Goal: Task Accomplishment & Management: Manage account settings

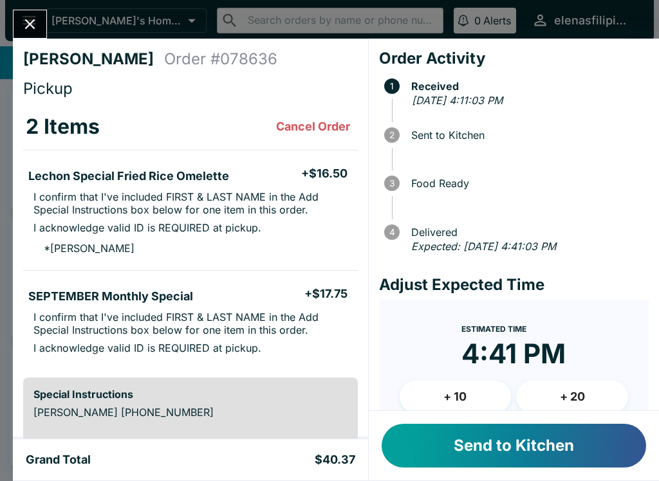
click at [26, 14] on button "Close" at bounding box center [30, 24] width 33 height 28
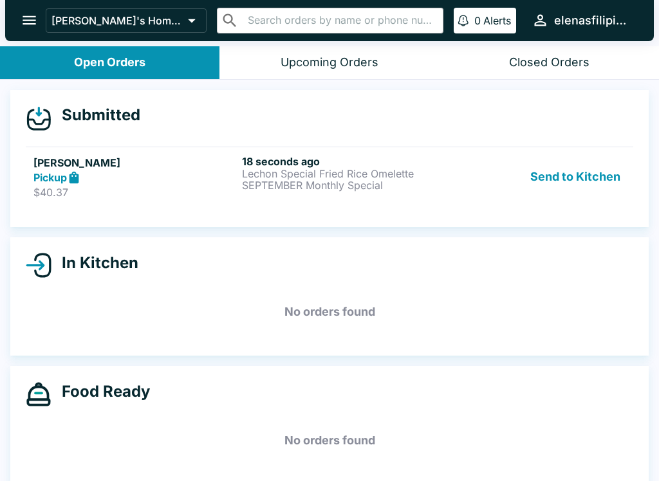
click at [342, 192] on div "18 seconds ago Lechon Special Fried Rice Omelette SEPTEMBER Monthly Special" at bounding box center [343, 177] width 203 height 44
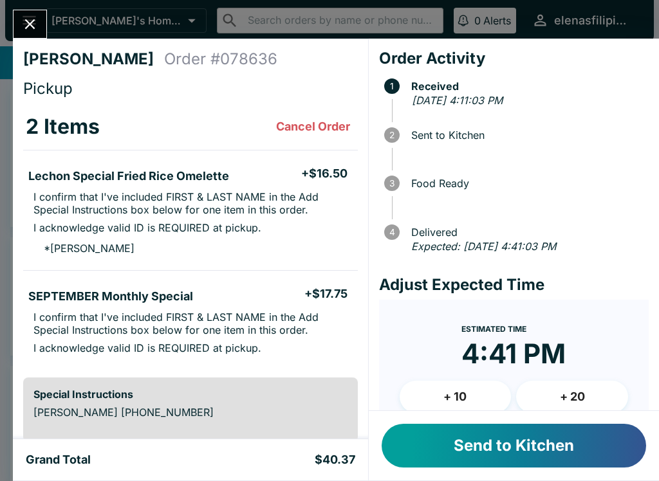
click at [473, 374] on div "Estimated Time 4:41 PM" at bounding box center [513, 350] width 104 height 60
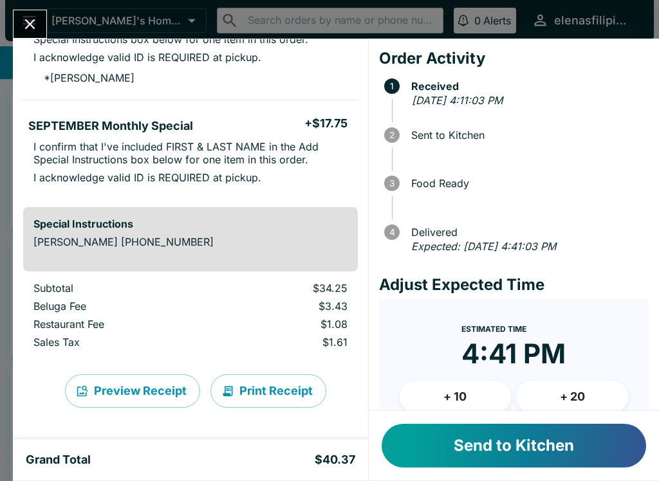
scroll to position [171, 0]
click at [572, 447] on button "Send to Kitchen" at bounding box center [514, 446] width 264 height 44
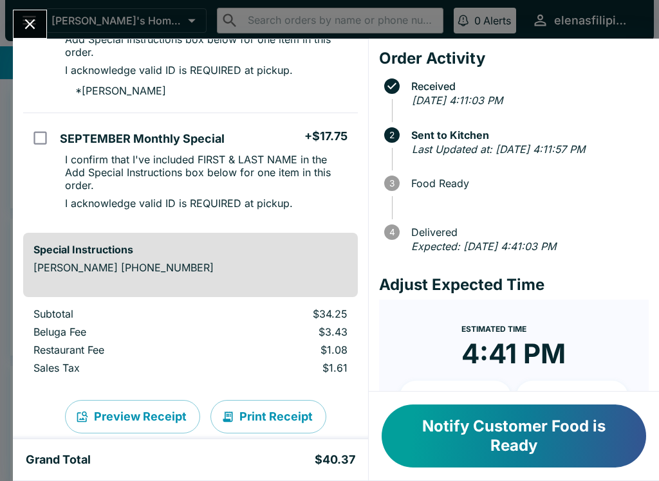
click at [17, 25] on button "Close" at bounding box center [30, 24] width 33 height 28
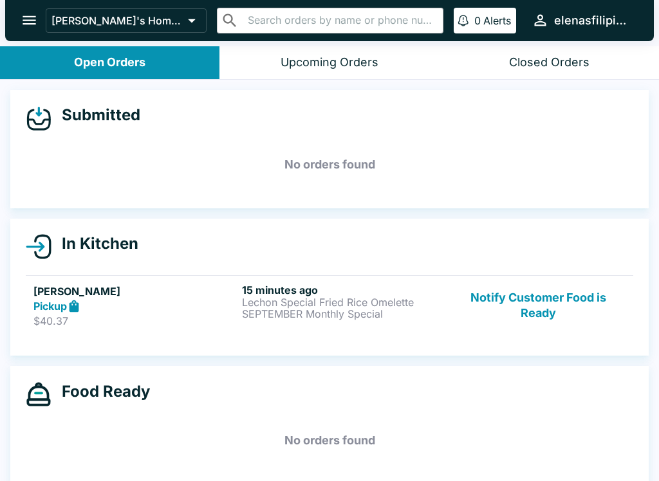
click at [510, 305] on button "Notify Customer Food is Ready" at bounding box center [538, 306] width 174 height 44
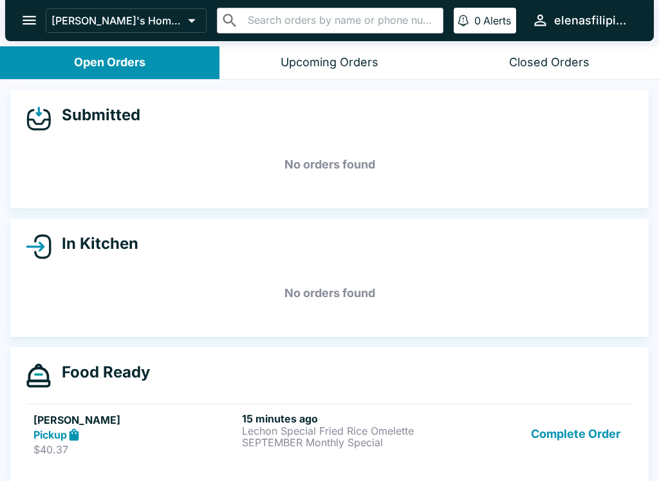
click at [549, 442] on button "Complete Order" at bounding box center [576, 434] width 100 height 44
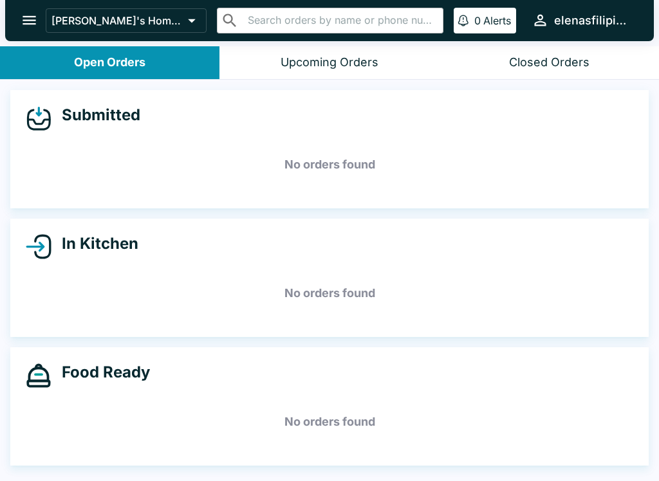
click at [38, 6] on button "open drawer" at bounding box center [29, 20] width 33 height 33
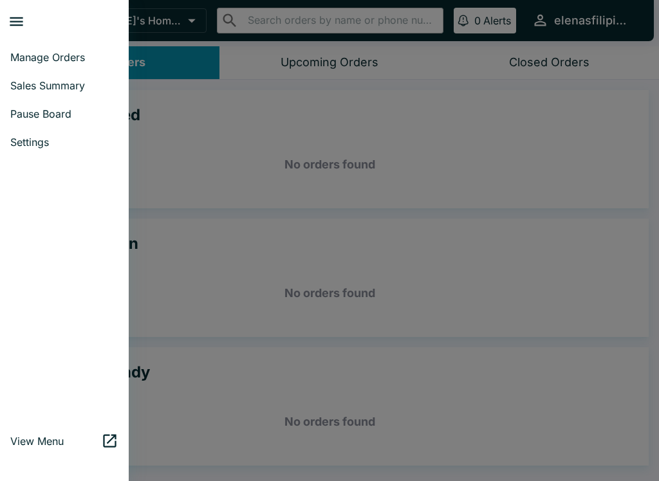
click at [47, 111] on span "Pause Board" at bounding box center [64, 113] width 108 height 13
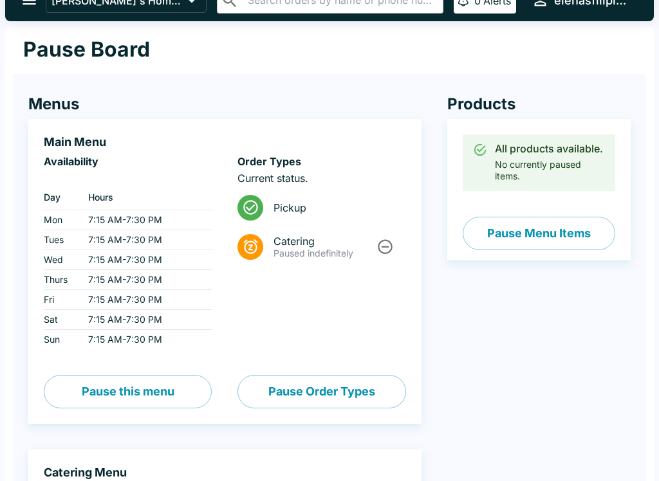
click at [543, 225] on button "Pause Menu Items" at bounding box center [539, 234] width 153 height 33
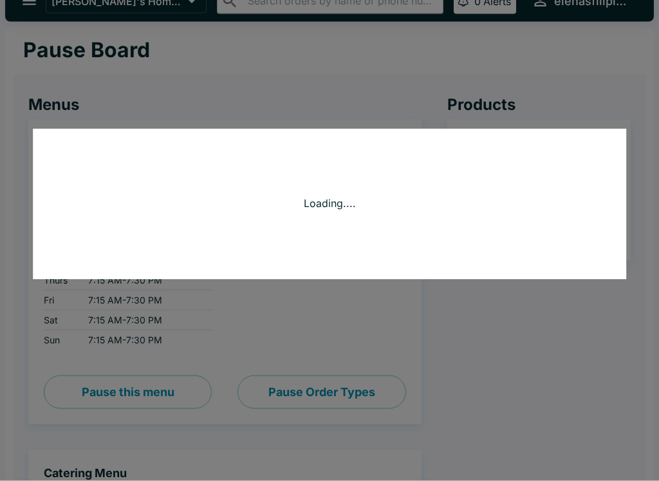
scroll to position [20, 0]
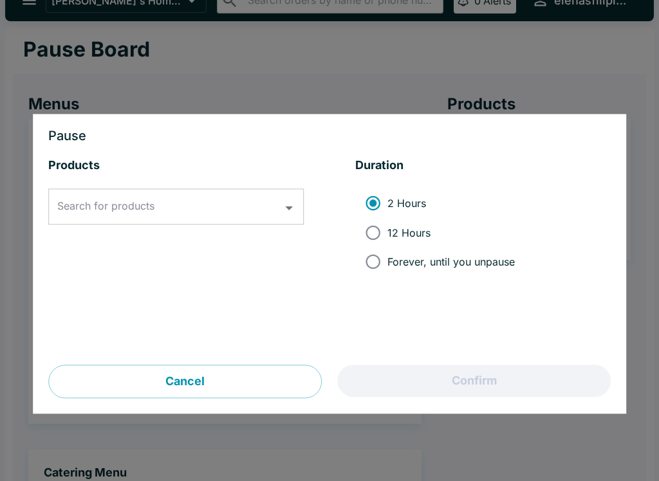
click at [151, 215] on input "Search for products" at bounding box center [166, 207] width 225 height 24
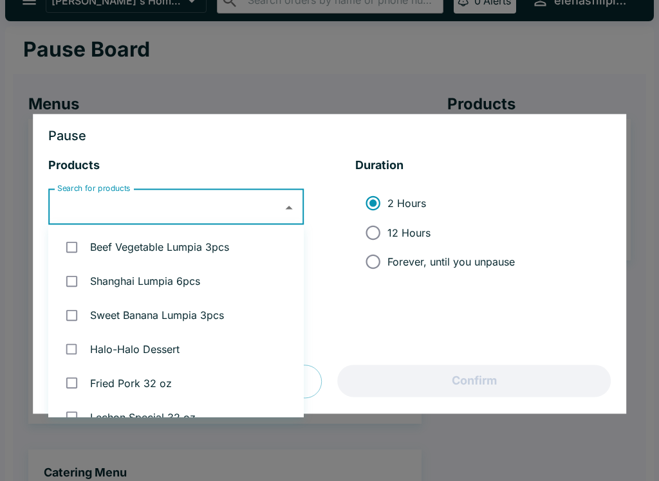
scroll to position [19, 0]
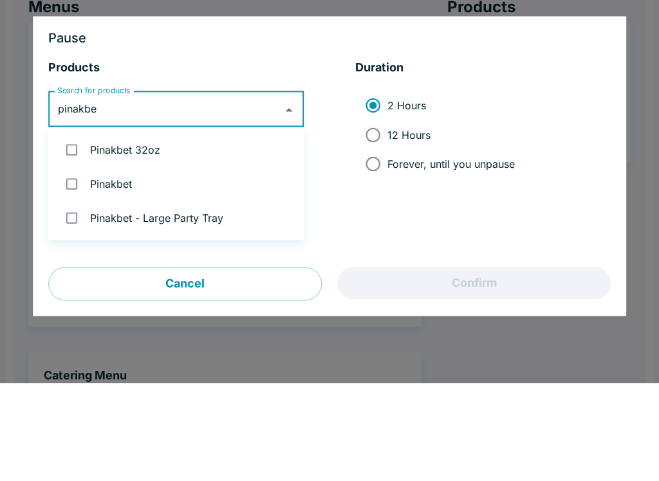
type input "pinakbet"
click at [66, 235] on input "checkbox" at bounding box center [72, 248] width 26 height 26
checkbox input "true"
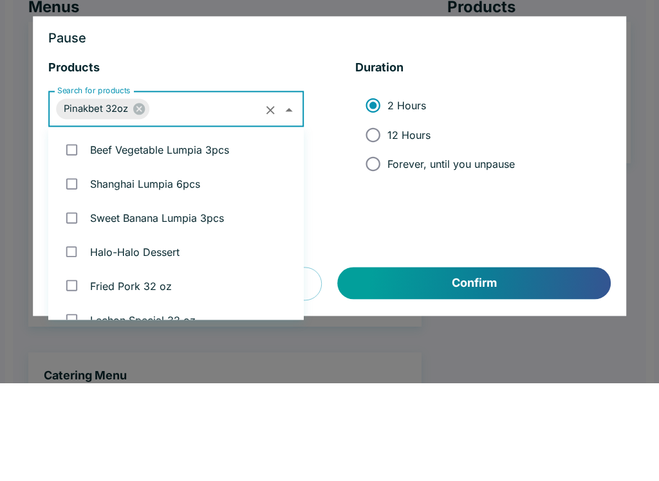
scroll to position [1037, 0]
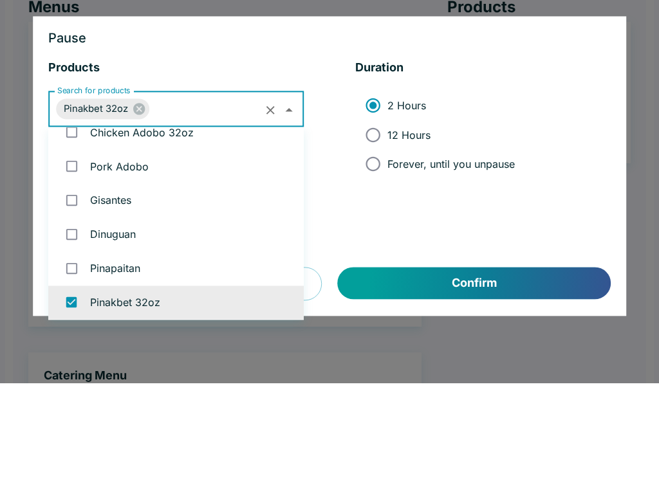
click at [373, 248] on input "Forever, until you unpause" at bounding box center [372, 262] width 29 height 29
radio input "true"
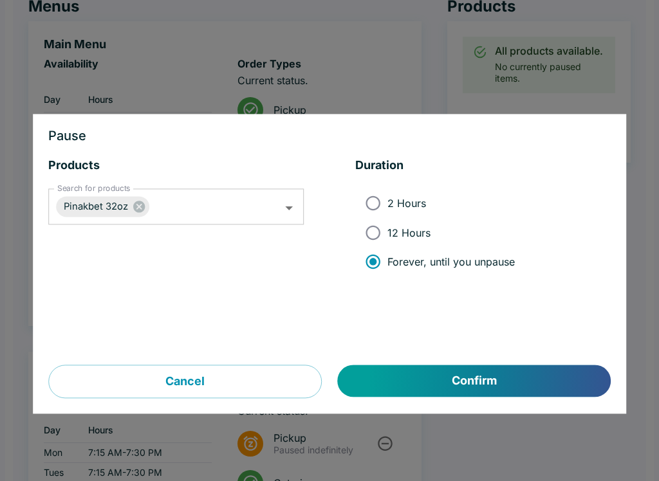
click at [474, 385] on button "Confirm" at bounding box center [474, 382] width 273 height 32
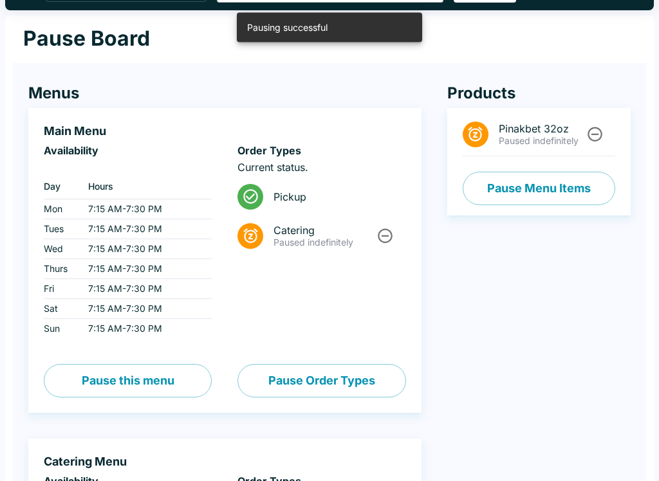
scroll to position [0, 0]
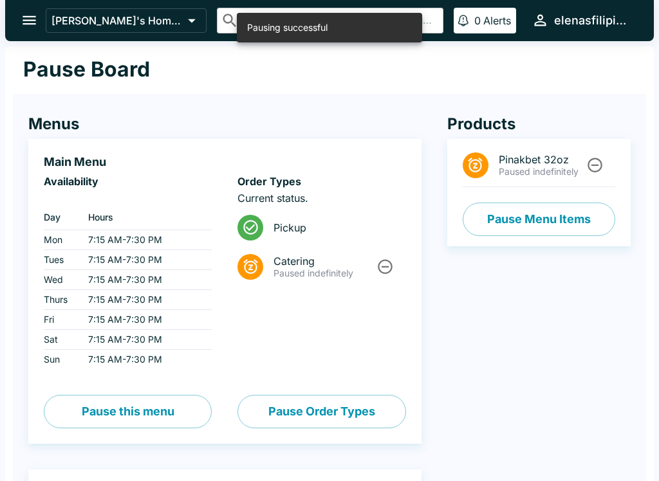
click at [32, 17] on icon "open drawer" at bounding box center [30, 20] width 14 height 9
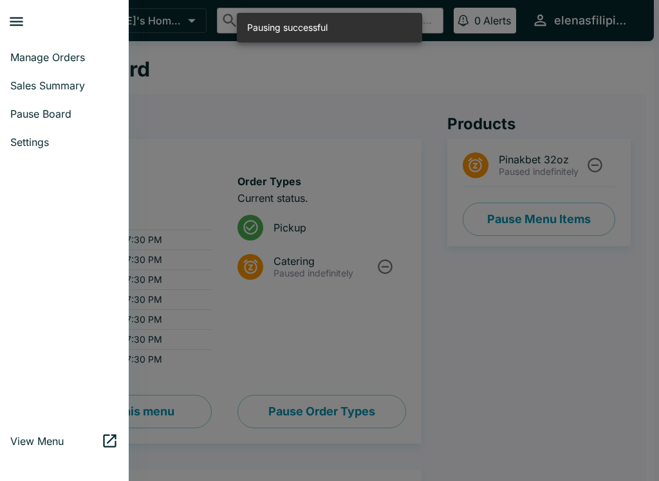
click at [42, 56] on span "Manage Orders" at bounding box center [64, 57] width 108 height 13
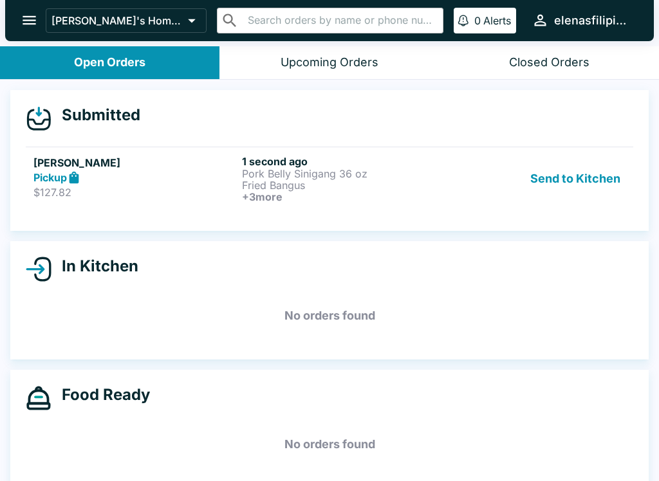
click at [333, 186] on p "Fried Bangus" at bounding box center [343, 186] width 203 height 12
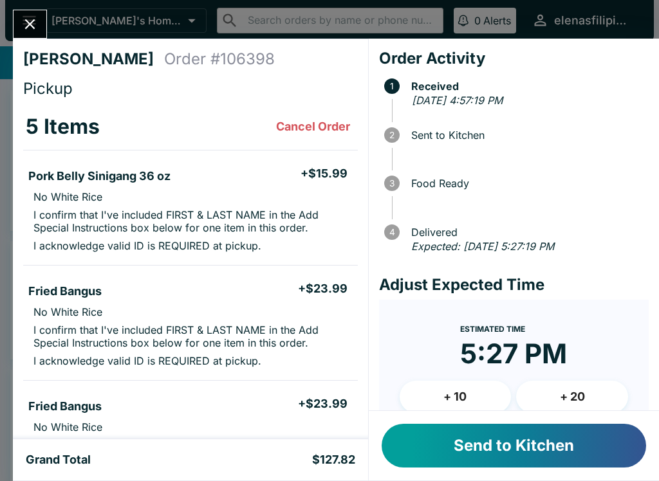
click at [503, 462] on button "Send to Kitchen" at bounding box center [514, 446] width 264 height 44
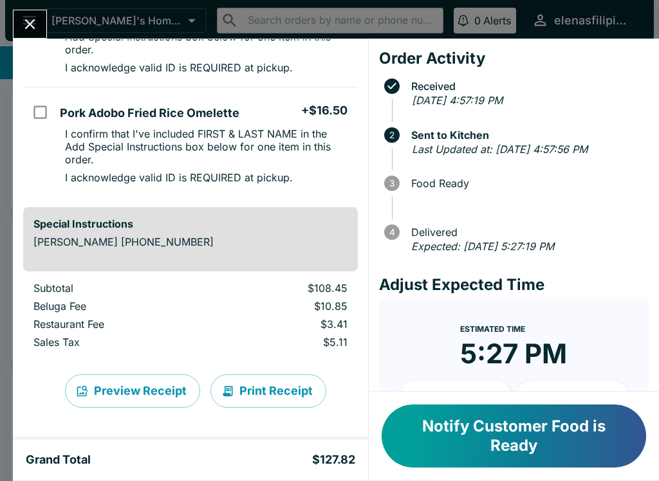
scroll to position [593, 0]
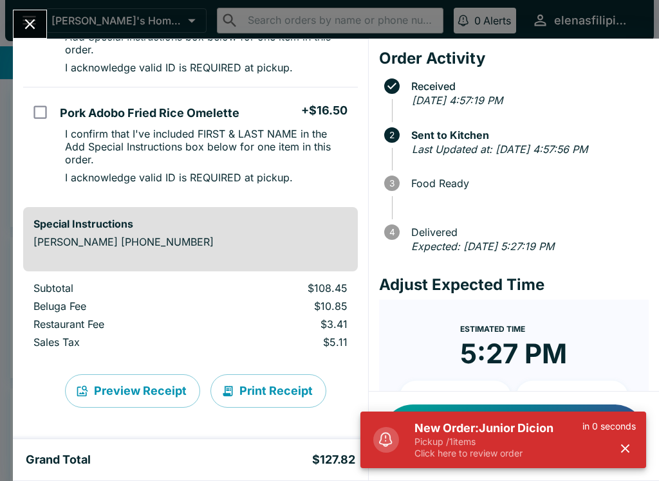
click at [21, 8] on div "[PERSON_NAME] Order # 106398 Pickup 5 Items Pork Belly Sinigang 36 oz + $15.99 …" at bounding box center [329, 240] width 659 height 481
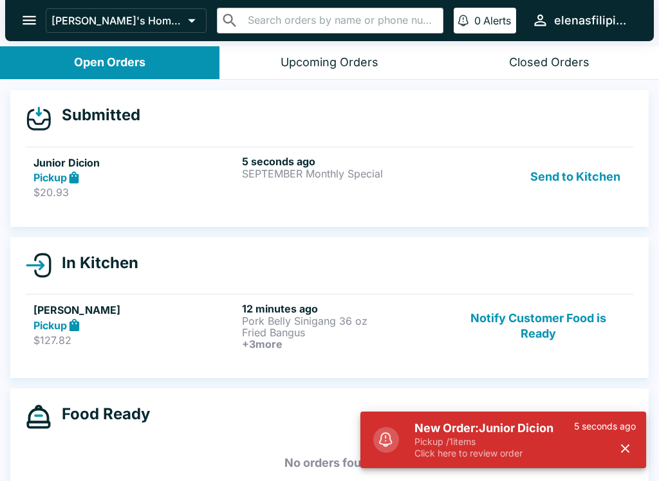
click at [159, 197] on p "$20.93" at bounding box center [134, 192] width 203 height 13
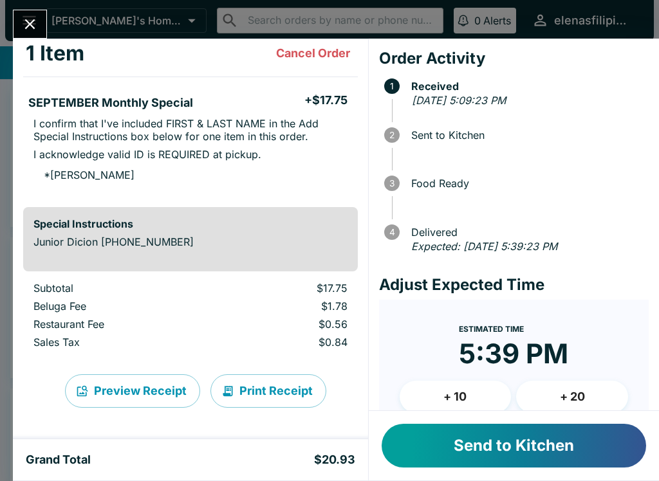
scroll to position [73, 0]
click at [522, 445] on button "Send to Kitchen" at bounding box center [514, 446] width 264 height 44
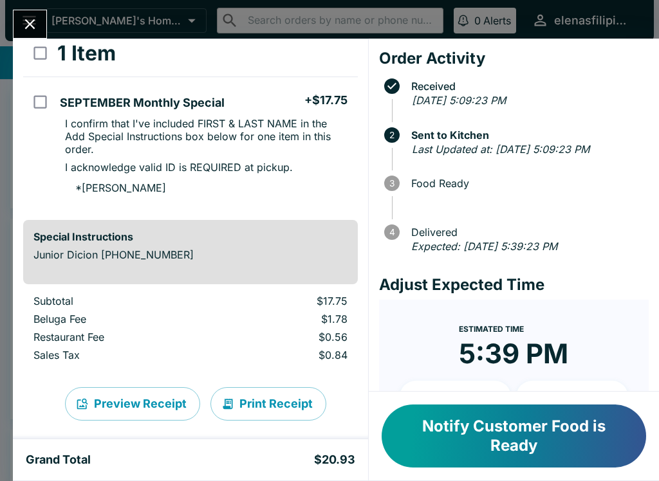
click at [79, 41] on h3 "1 Item" at bounding box center [86, 54] width 59 height 26
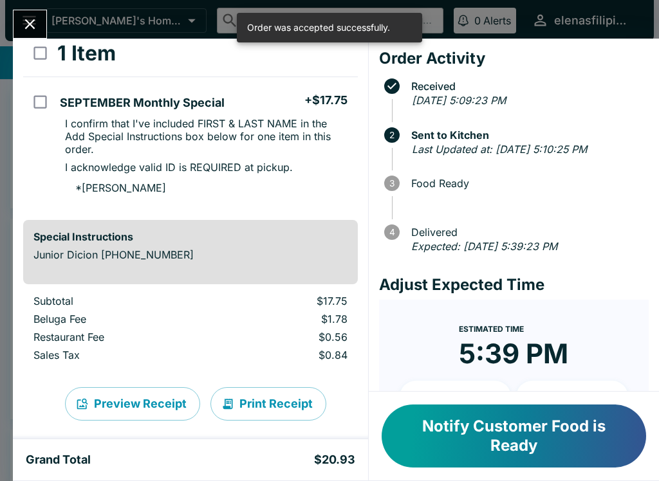
click at [37, 60] on input "select all" at bounding box center [40, 53] width 29 height 29
checkbox input "true"
click at [39, 34] on button "Close" at bounding box center [30, 24] width 33 height 28
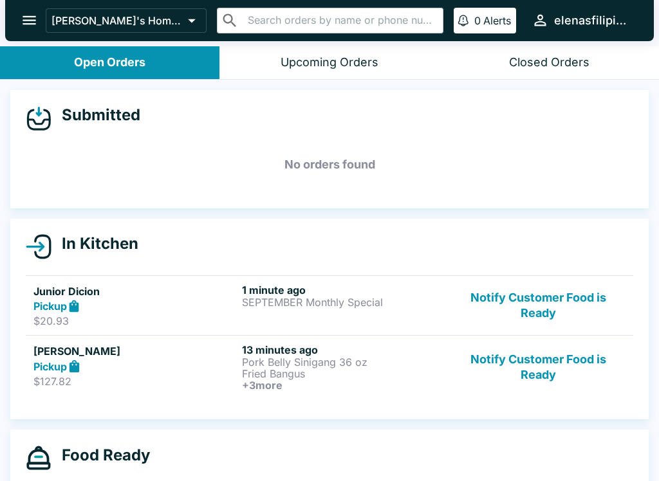
click at [578, 382] on button "Notify Customer Food is Ready" at bounding box center [538, 368] width 174 height 48
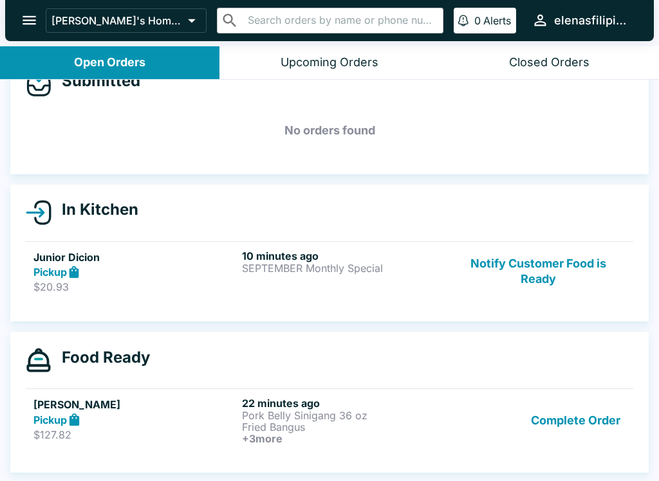
scroll to position [34, 0]
click at [482, 292] on button "Notify Customer Food is Ready" at bounding box center [538, 272] width 174 height 44
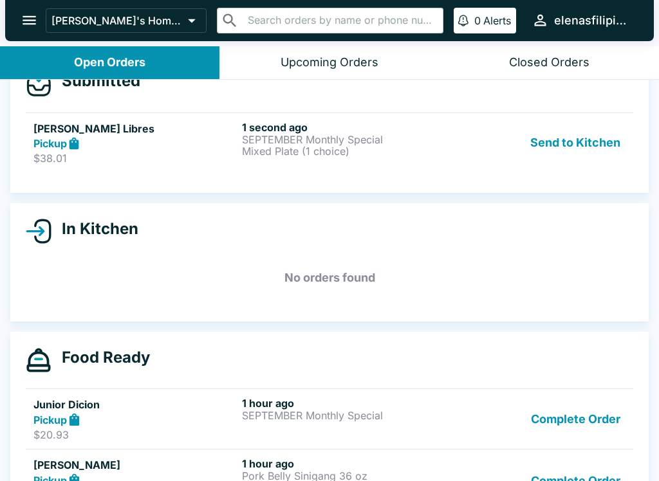
click at [123, 114] on link "[PERSON_NAME] Libres Pickup $38.01 1 second ago SEPTEMBER Monthly Special Mixed…" at bounding box center [329, 143] width 607 height 60
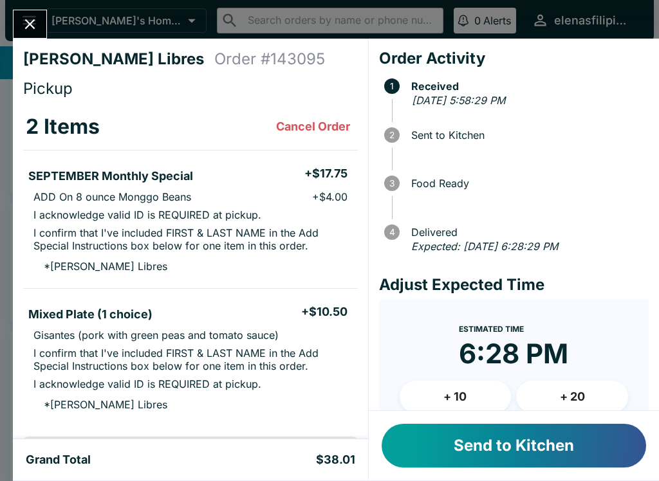
click at [553, 464] on button "Send to Kitchen" at bounding box center [514, 446] width 264 height 44
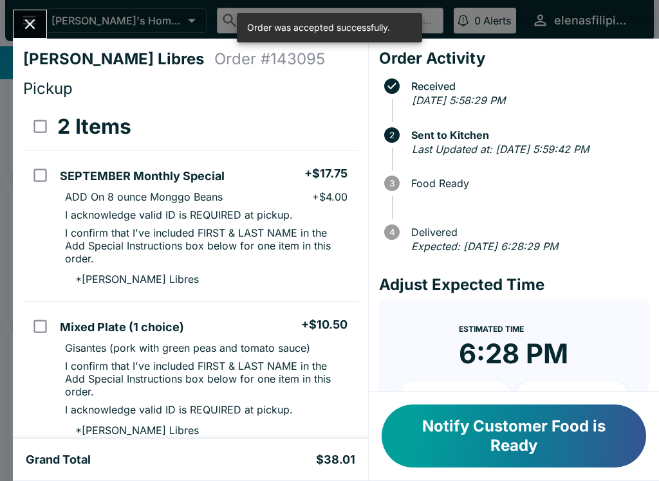
click at [19, 26] on button "Close" at bounding box center [30, 24] width 33 height 28
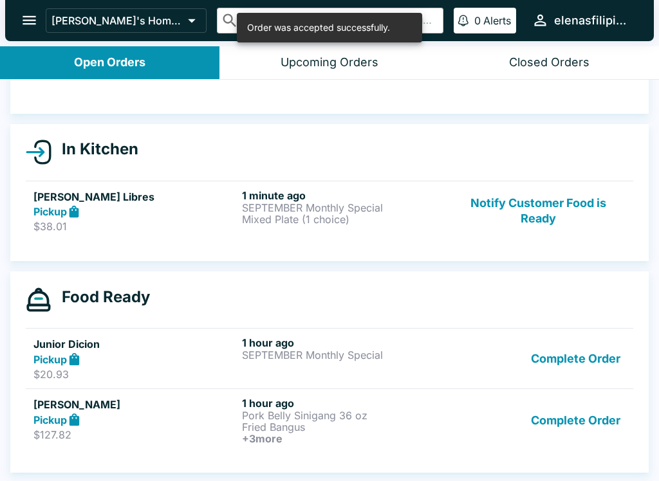
scroll to position [95, 0]
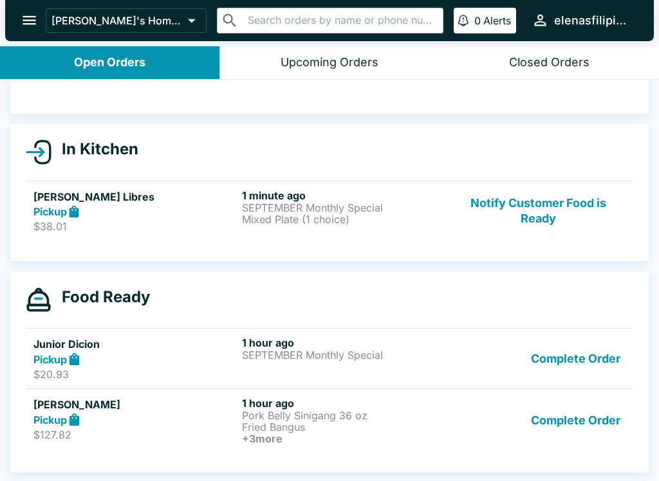
click at [168, 431] on p "$127.82" at bounding box center [134, 435] width 203 height 13
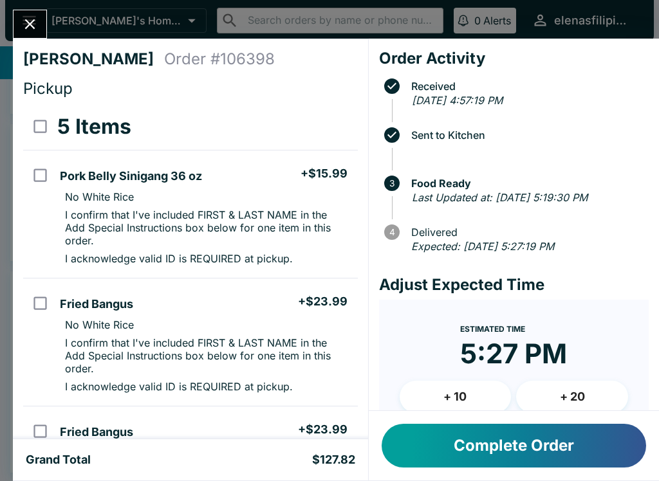
click at [452, 449] on button "Complete Order" at bounding box center [514, 446] width 264 height 44
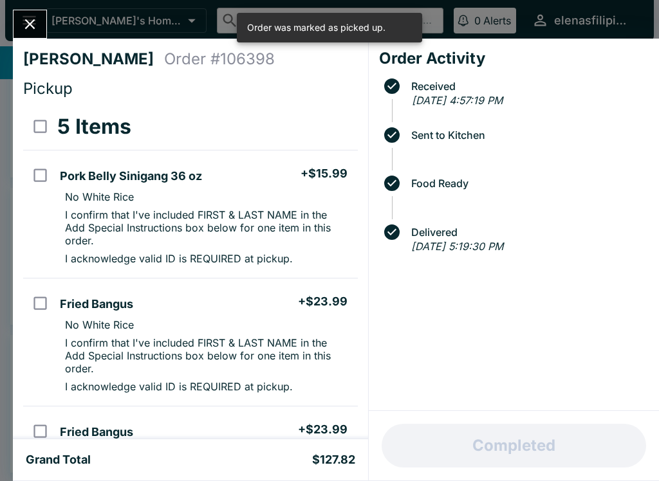
scroll to position [31, 0]
click at [24, 25] on icon "Close" at bounding box center [29, 23] width 17 height 17
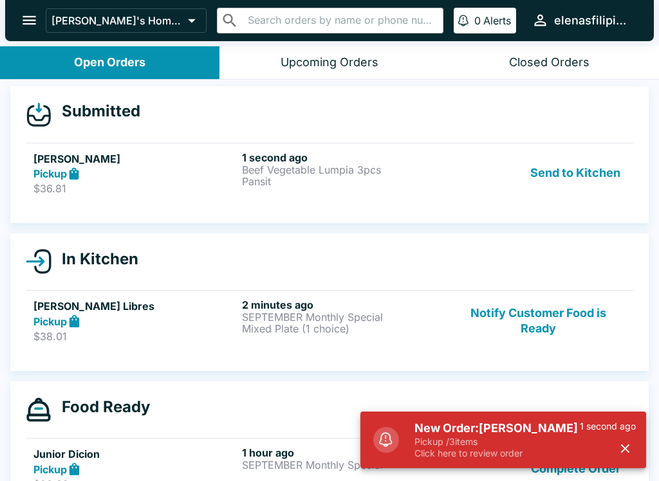
scroll to position [5, 0]
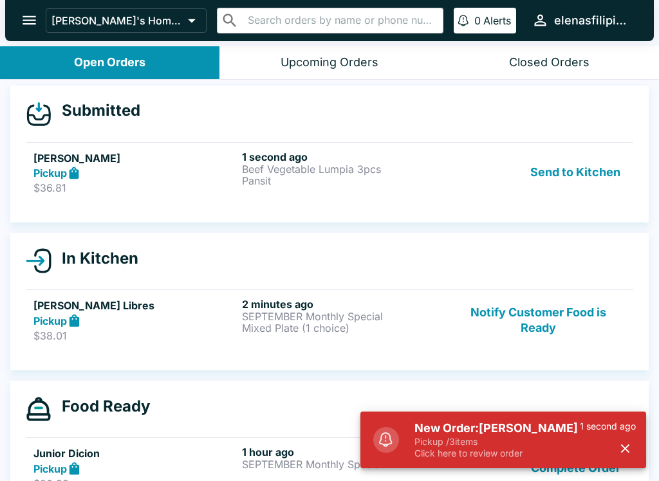
click at [178, 179] on div "Pickup" at bounding box center [134, 173] width 203 height 15
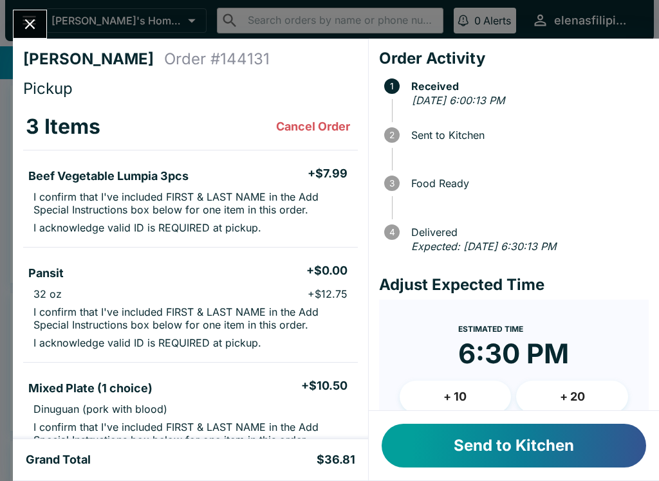
click at [445, 449] on button "Send to Kitchen" at bounding box center [514, 446] width 264 height 44
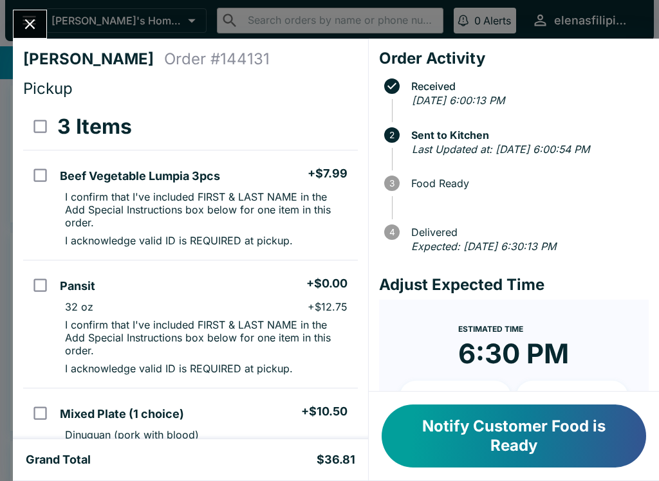
click at [43, 27] on button "Close" at bounding box center [30, 24] width 33 height 28
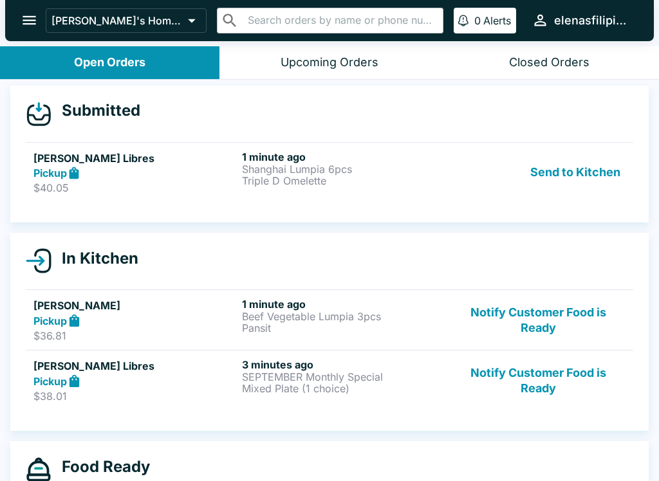
click at [113, 166] on div "Pickup" at bounding box center [134, 173] width 203 height 15
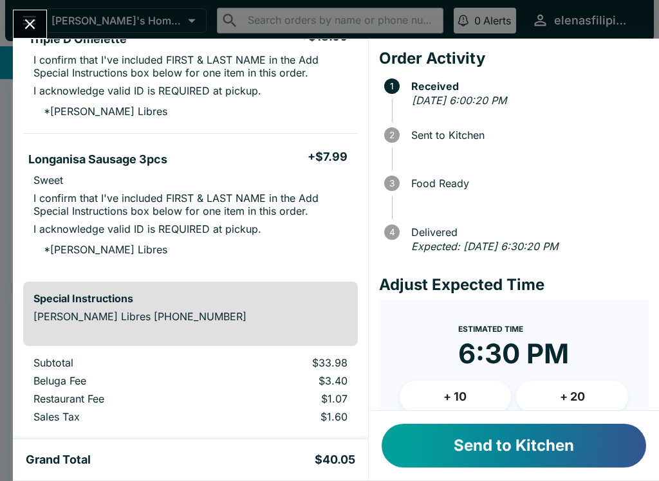
scroll to position [261, 0]
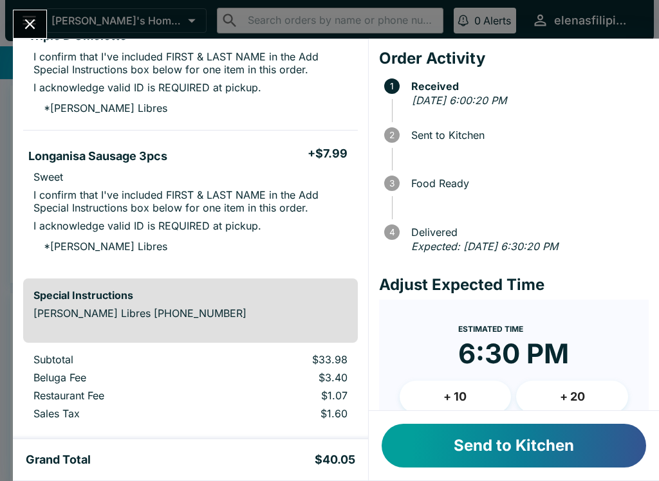
click at [528, 447] on button "Send to Kitchen" at bounding box center [514, 446] width 264 height 44
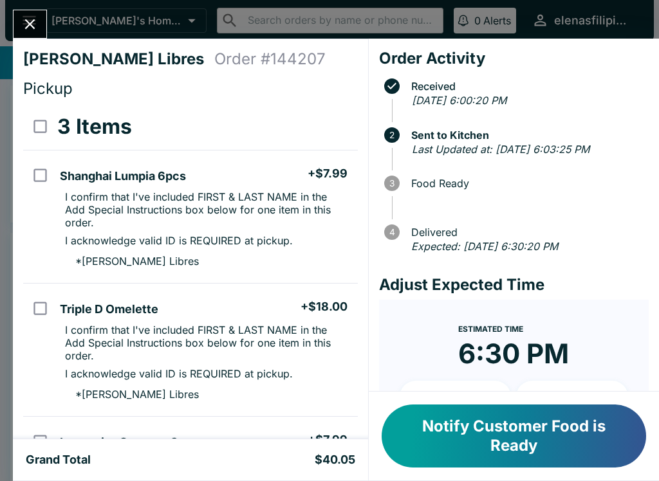
scroll to position [0, 0]
click at [29, 30] on icon "Close" at bounding box center [29, 23] width 17 height 17
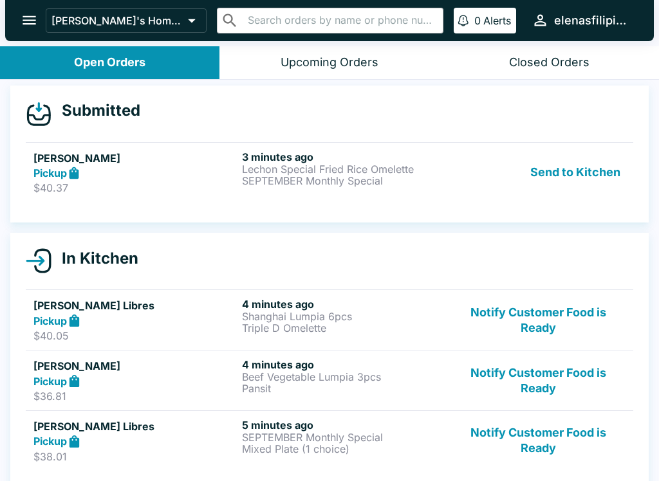
click at [337, 172] on p "Lechon Special Fried Rice Omelette" at bounding box center [343, 169] width 203 height 12
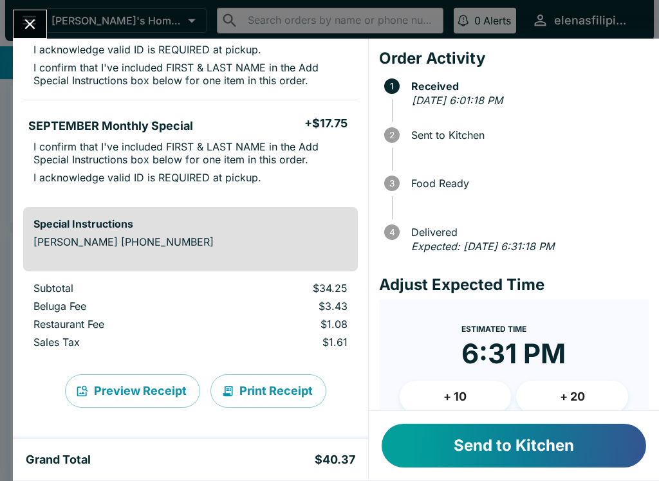
click at [518, 452] on button "Send to Kitchen" at bounding box center [514, 446] width 264 height 44
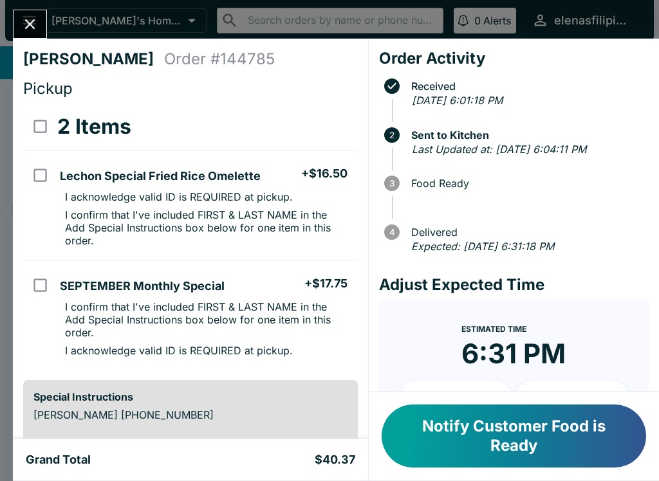
click at [37, 21] on icon "Close" at bounding box center [29, 23] width 17 height 17
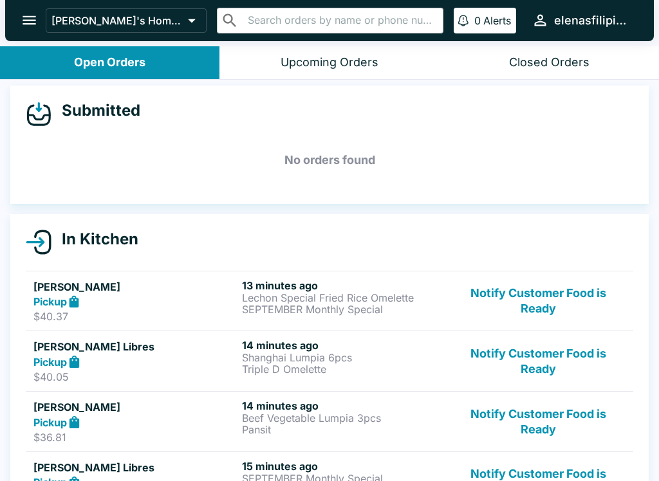
click at [524, 358] on button "Notify Customer Food is Ready" at bounding box center [538, 361] width 174 height 44
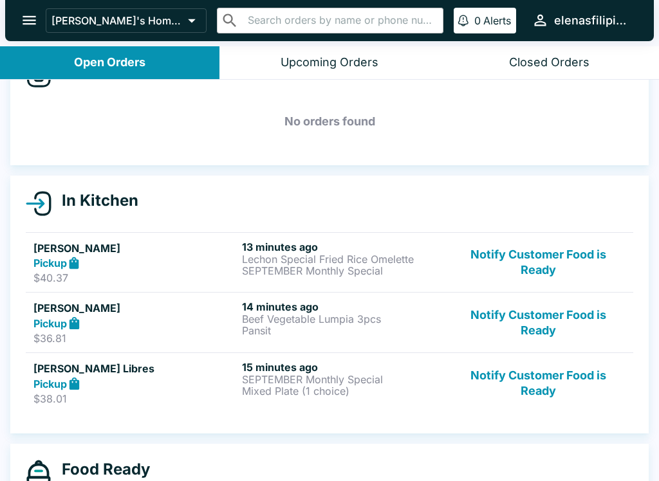
scroll to position [44, 0]
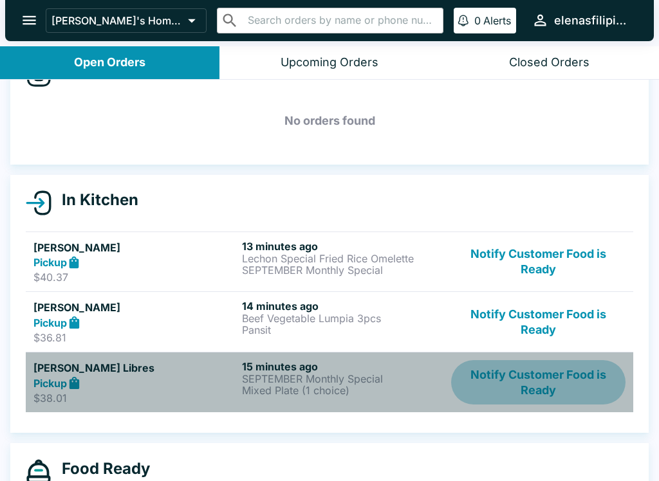
click at [550, 383] on button "Notify Customer Food is Ready" at bounding box center [538, 382] width 174 height 44
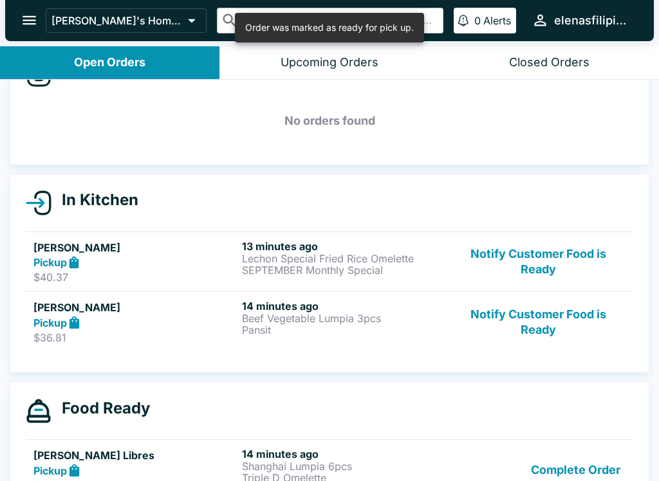
click at [562, 320] on button "Notify Customer Food is Ready" at bounding box center [538, 322] width 174 height 44
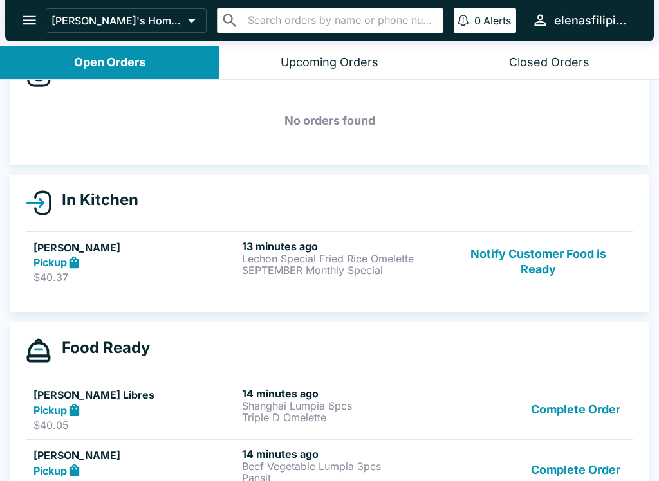
click at [561, 259] on button "Notify Customer Food is Ready" at bounding box center [538, 262] width 174 height 44
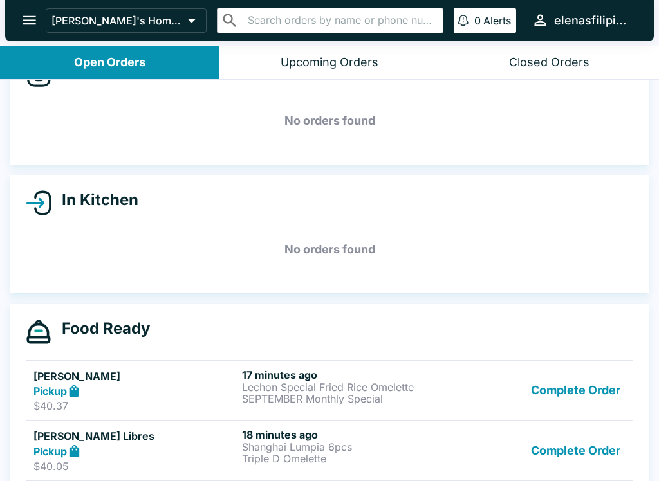
click at [557, 383] on button "Complete Order" at bounding box center [576, 391] width 100 height 44
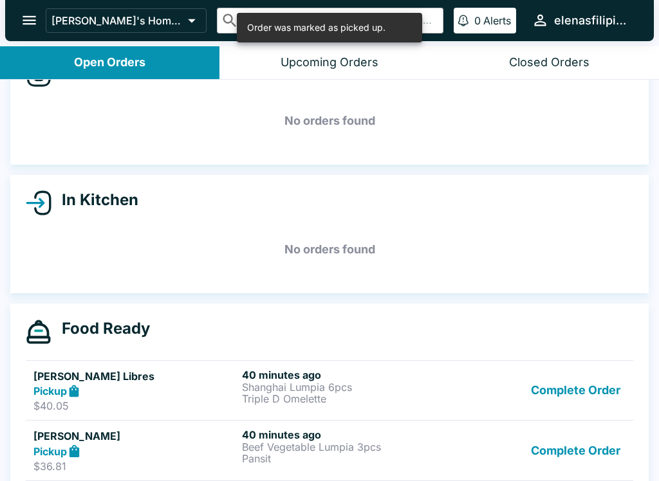
click at [571, 391] on button "Complete Order" at bounding box center [576, 391] width 100 height 44
click at [564, 392] on button "Complete Order" at bounding box center [576, 391] width 100 height 44
click at [566, 391] on button "Complete Order" at bounding box center [576, 391] width 100 height 44
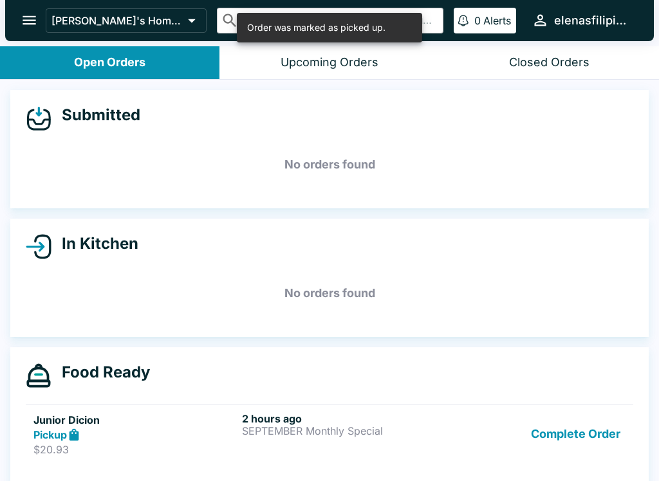
scroll to position [0, 0]
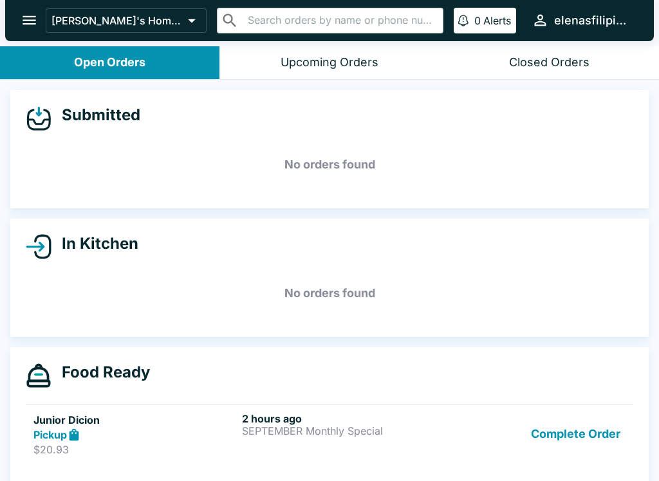
click at [539, 413] on button "Complete Order" at bounding box center [576, 434] width 100 height 44
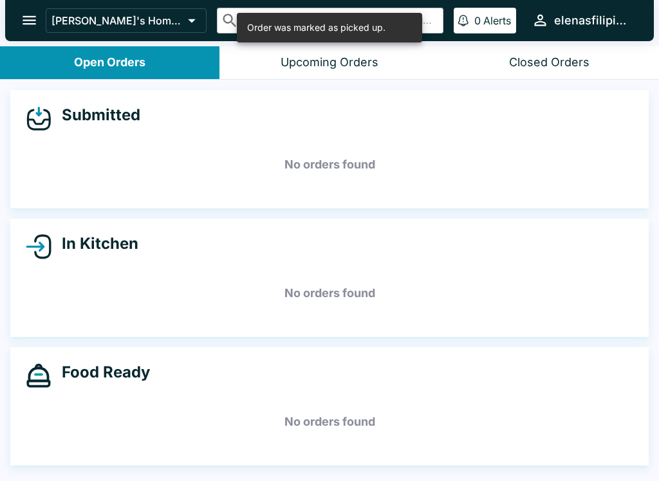
click at [552, 445] on div "Food Ready No orders found" at bounding box center [329, 407] width 638 height 118
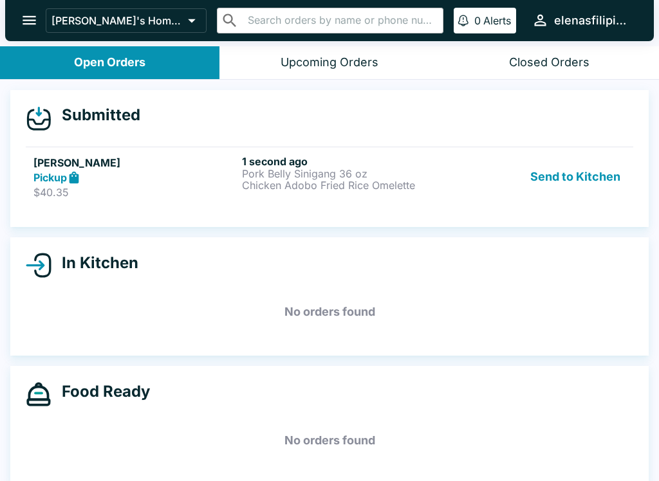
click at [418, 185] on p "Chicken Adobo Fried Rice Omelette" at bounding box center [343, 186] width 203 height 12
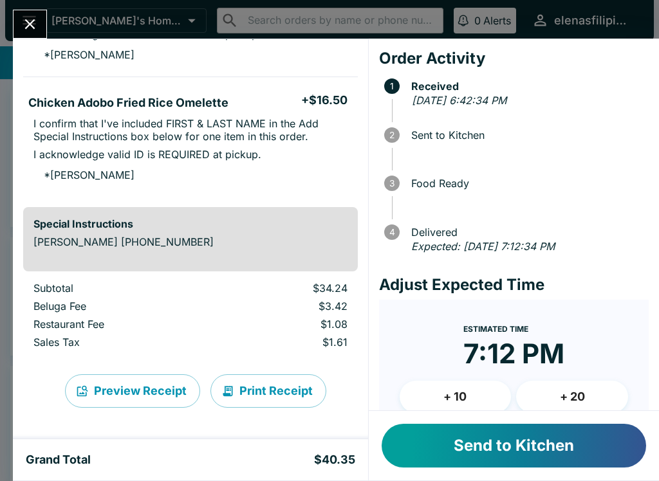
scroll to position [230, 0]
click at [541, 446] on button "Send to Kitchen" at bounding box center [514, 446] width 264 height 44
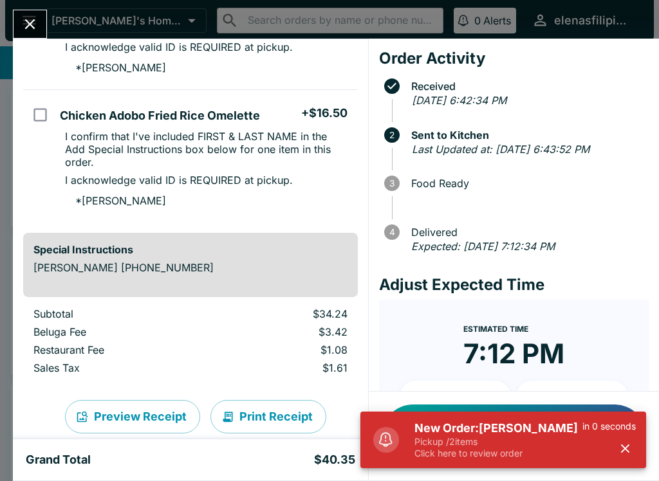
click at [29, 23] on icon "Close" at bounding box center [30, 24] width 10 height 10
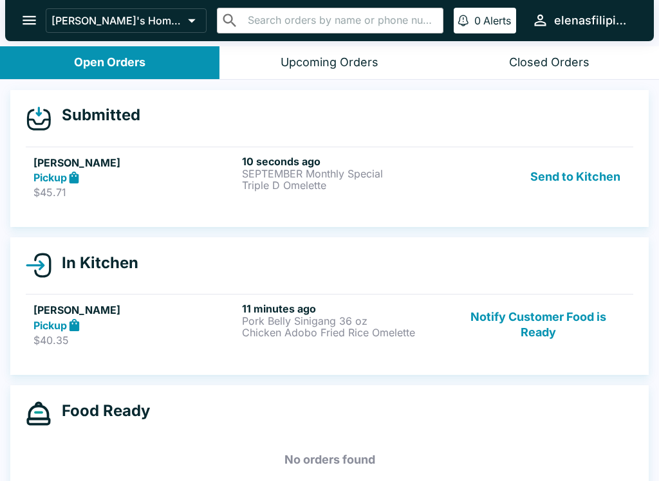
click at [220, 171] on div "Pickup" at bounding box center [134, 178] width 203 height 15
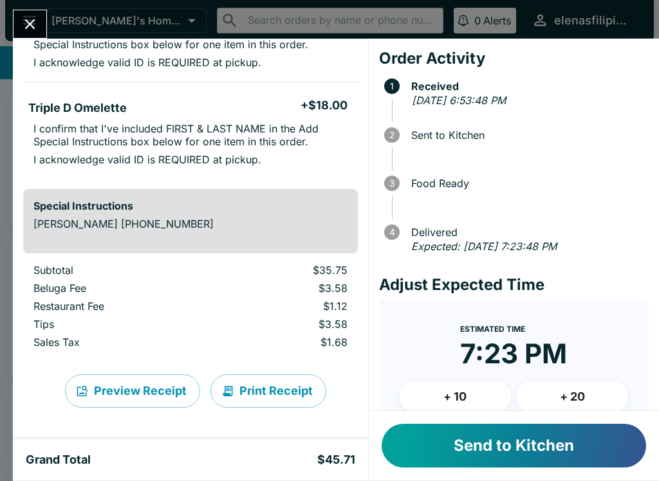
click at [524, 425] on button "Send to Kitchen" at bounding box center [514, 446] width 264 height 44
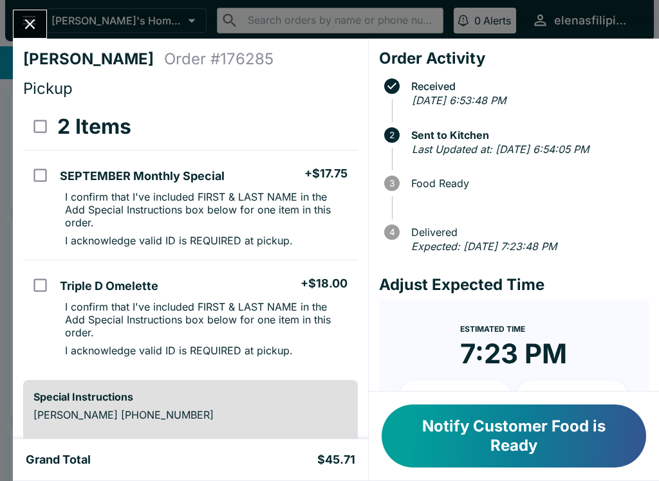
click at [44, 30] on button "Close" at bounding box center [30, 24] width 33 height 28
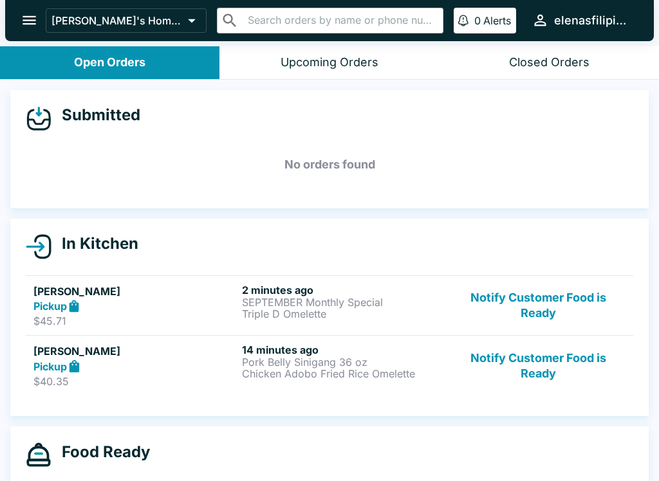
click at [569, 366] on button "Notify Customer Food is Ready" at bounding box center [538, 366] width 174 height 44
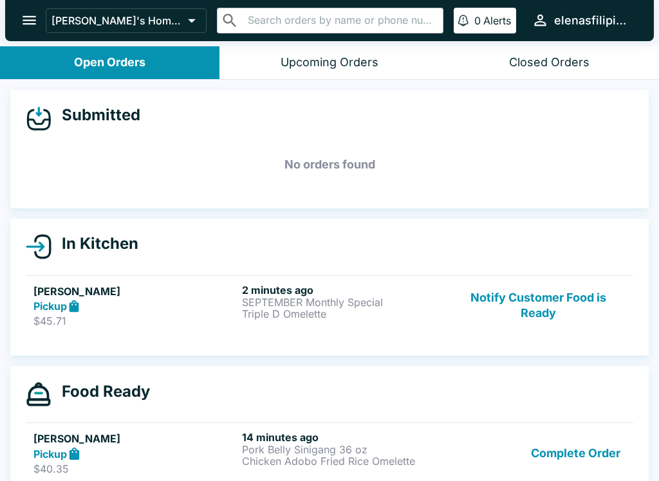
click at [597, 468] on button "Complete Order" at bounding box center [576, 453] width 100 height 44
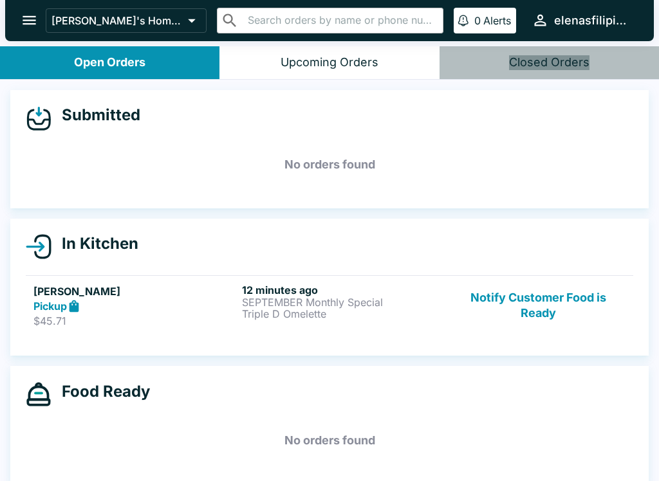
click at [561, 63] on div "Closed Orders" at bounding box center [549, 62] width 80 height 15
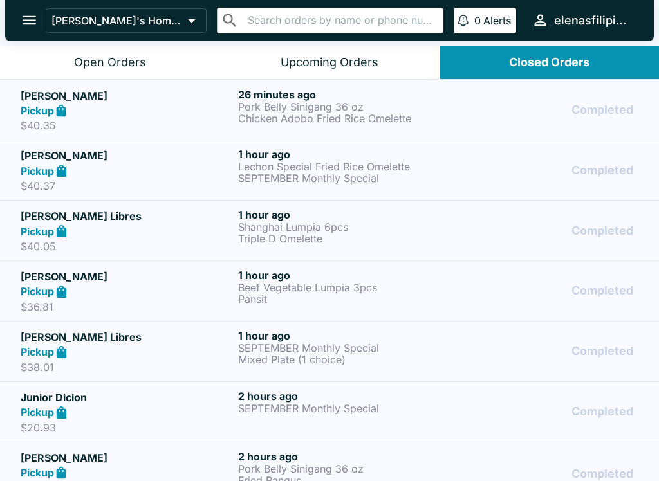
click at [190, 351] on div "Pickup" at bounding box center [127, 352] width 212 height 15
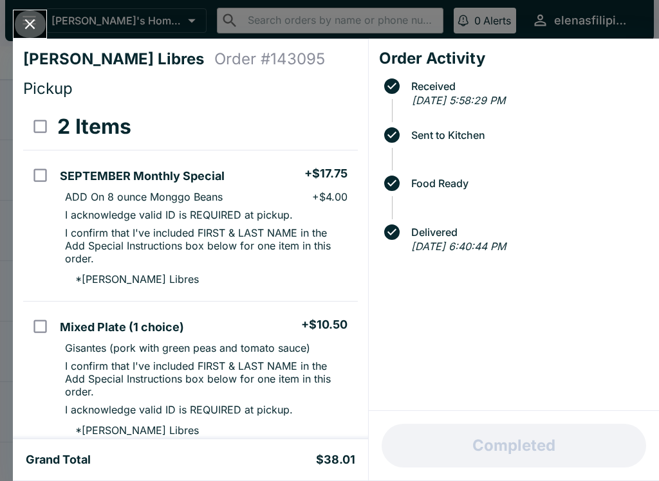
click at [23, 21] on icon "Close" at bounding box center [29, 23] width 17 height 17
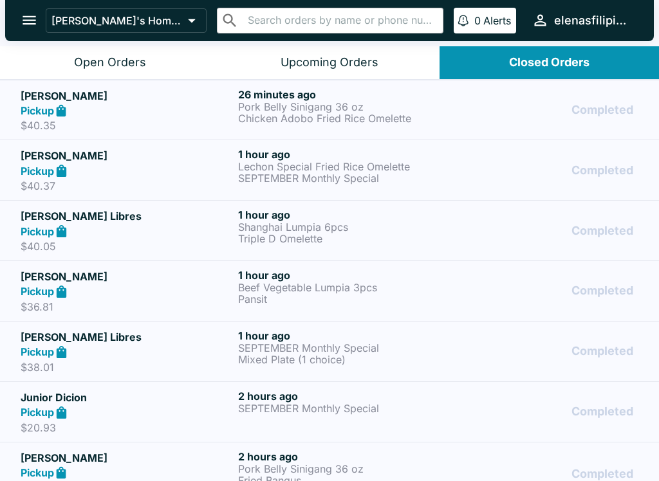
click at [44, 240] on p "$40.05" at bounding box center [127, 246] width 212 height 13
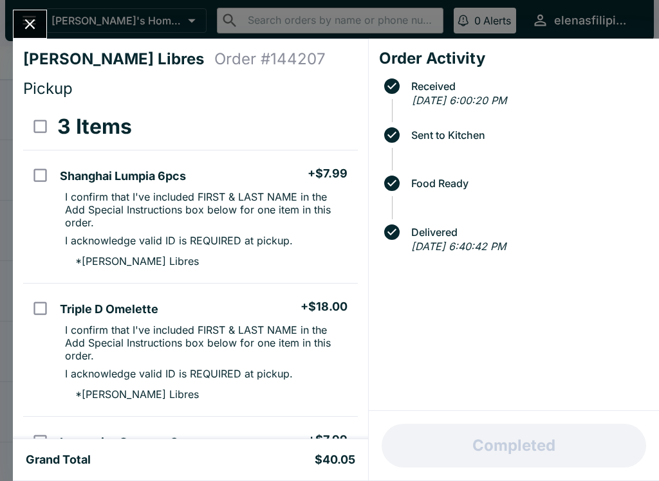
click at [37, 20] on icon "Close" at bounding box center [29, 23] width 17 height 17
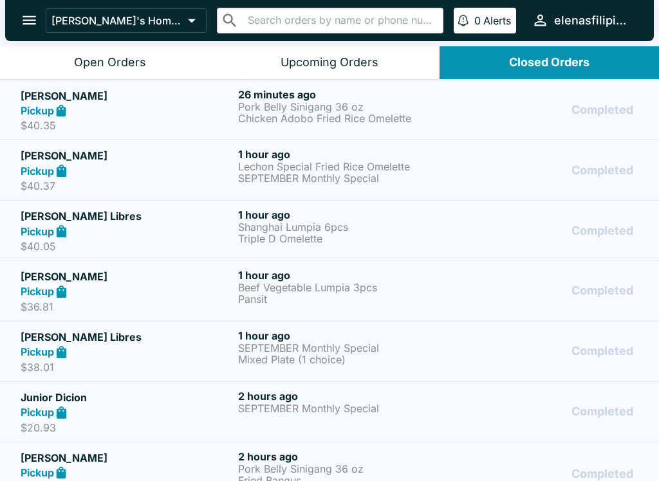
scroll to position [2, 0]
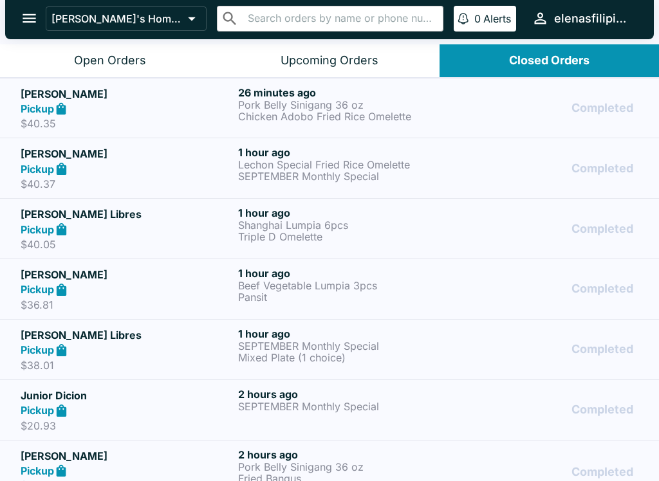
click at [40, 360] on p "$38.01" at bounding box center [127, 365] width 212 height 13
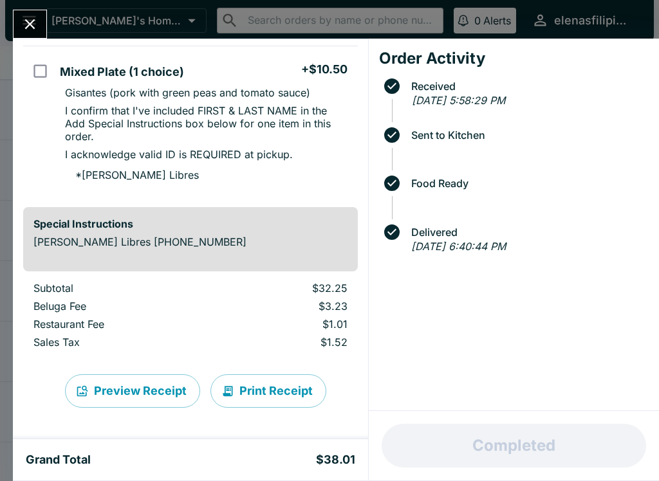
scroll to position [255, 0]
click at [19, 22] on button "Close" at bounding box center [30, 24] width 33 height 28
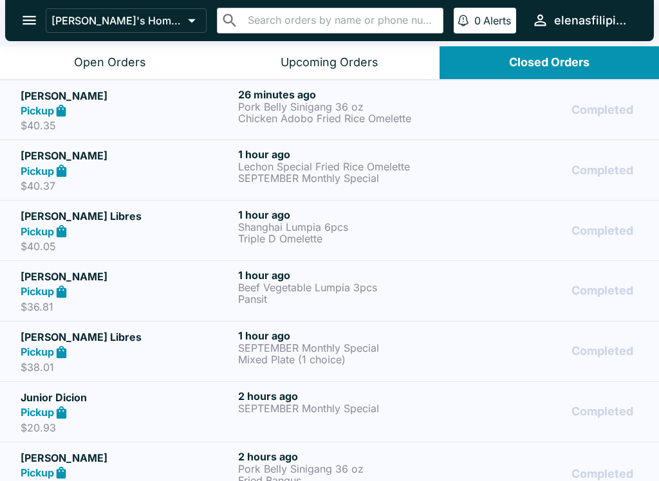
click at [108, 63] on div "Open Orders" at bounding box center [110, 62] width 72 height 15
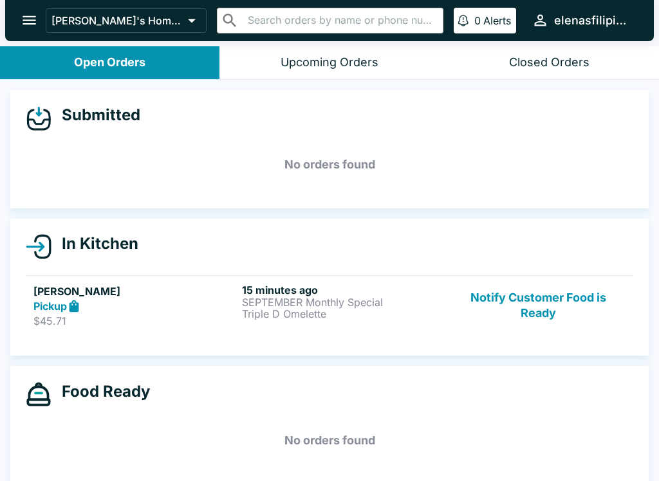
click at [561, 67] on div "Closed Orders" at bounding box center [549, 62] width 80 height 15
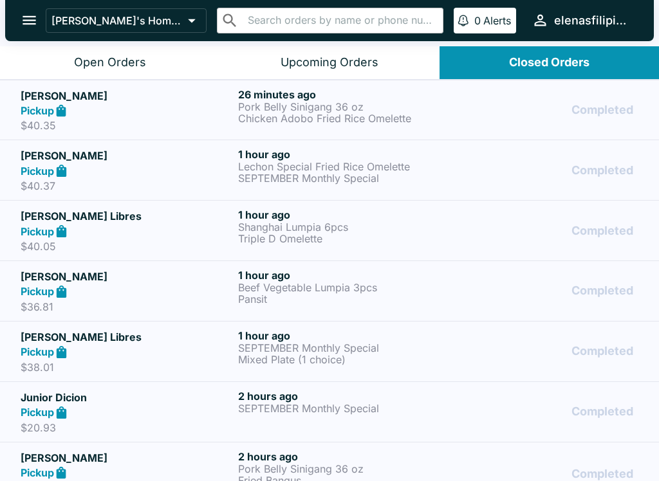
click at [299, 354] on p "Mixed Plate (1 choice)" at bounding box center [344, 360] width 212 height 12
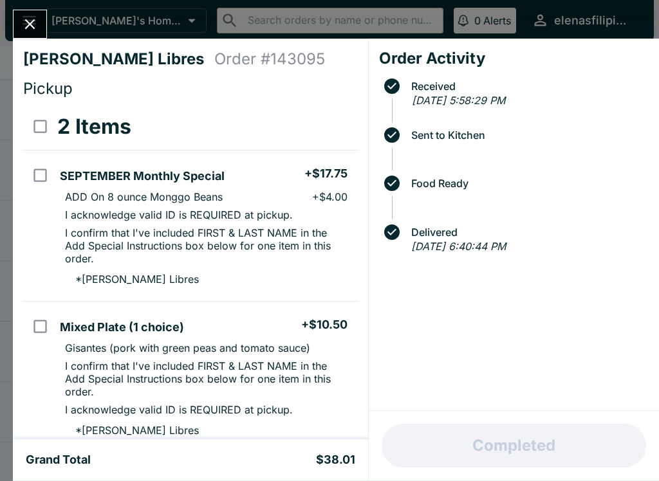
click at [330, 195] on p "+ $4.00" at bounding box center [329, 196] width 35 height 13
click at [44, 181] on input "orders table" at bounding box center [40, 175] width 29 height 29
checkbox input "false"
click at [32, 23] on icon "Close" at bounding box center [30, 24] width 10 height 10
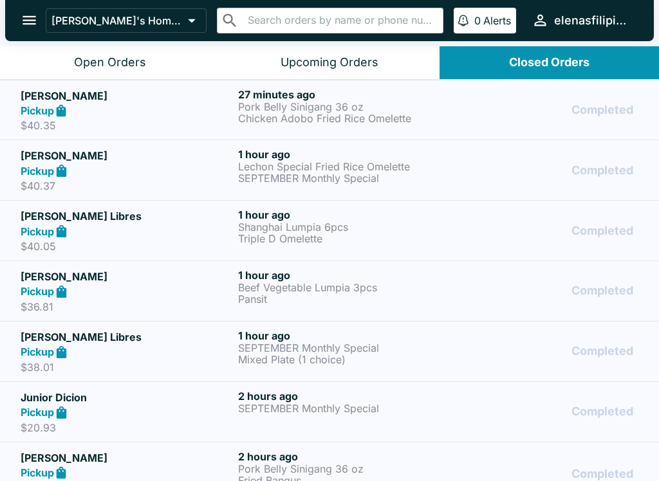
click at [116, 66] on div "Open Orders" at bounding box center [110, 62] width 72 height 15
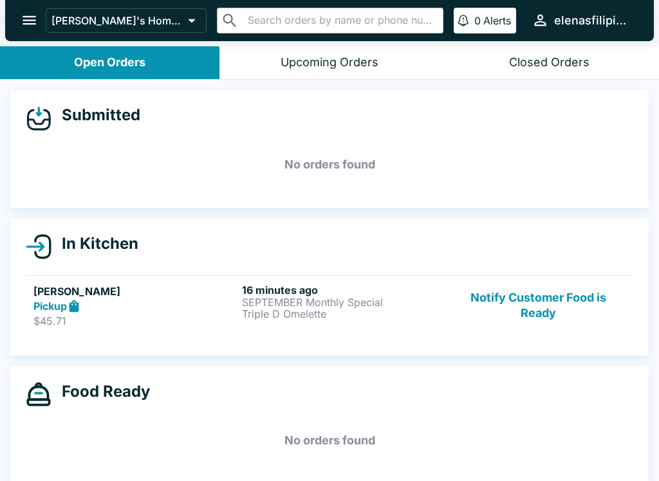
click at [496, 320] on button "Notify Customer Food is Ready" at bounding box center [538, 306] width 174 height 44
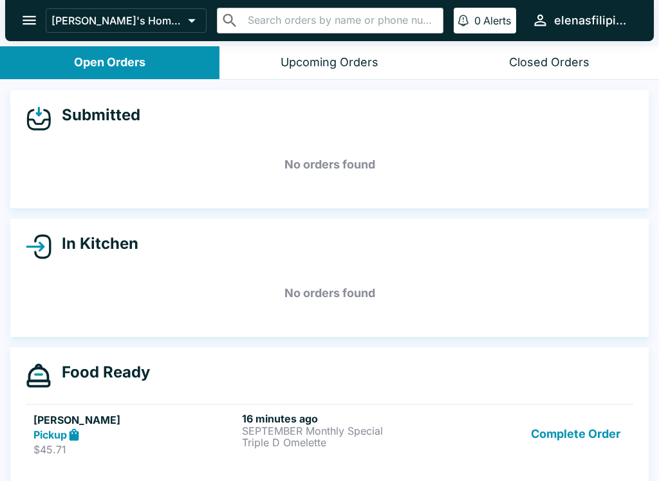
click at [570, 431] on button "Complete Order" at bounding box center [576, 434] width 100 height 44
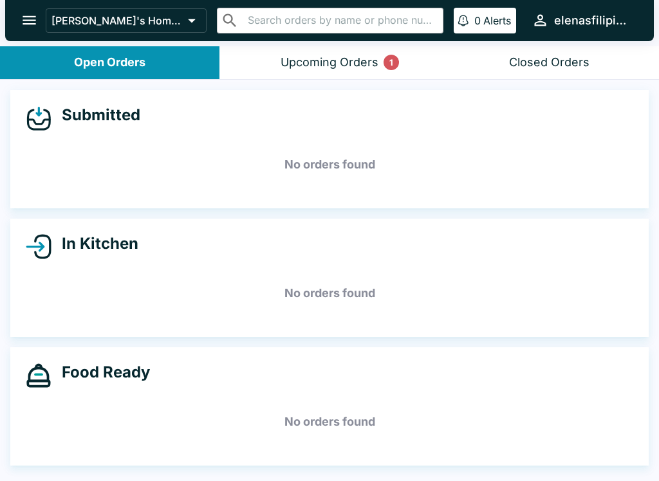
click at [369, 59] on div "Upcoming Orders 1" at bounding box center [330, 62] width 98 height 15
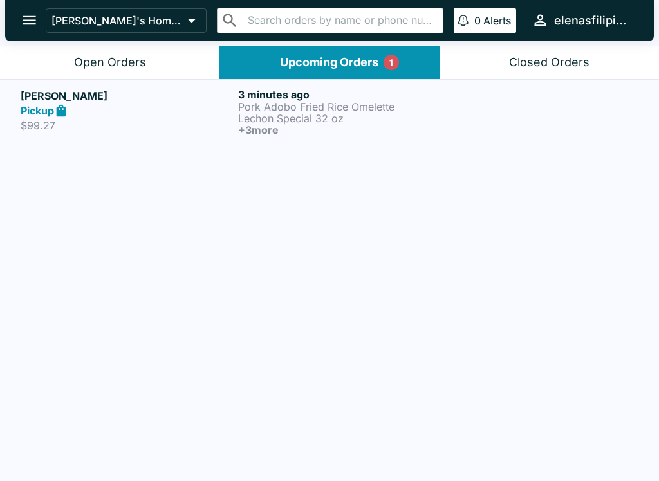
click at [284, 113] on p "Lechon Special 32 oz" at bounding box center [344, 119] width 212 height 12
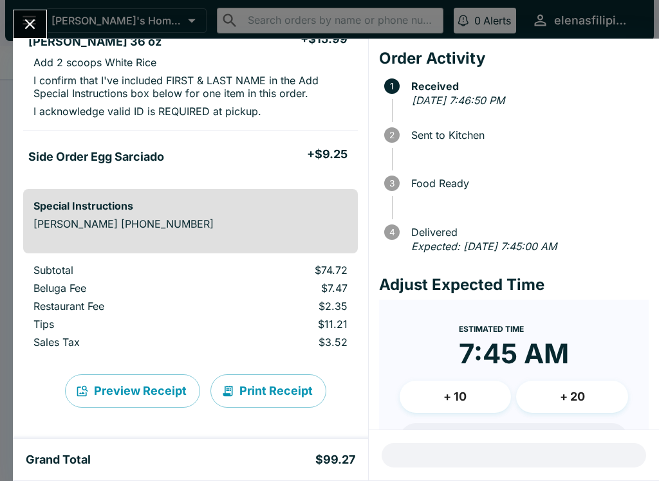
scroll to position [480, 0]
click at [30, 23] on icon "Close" at bounding box center [29, 23] width 17 height 17
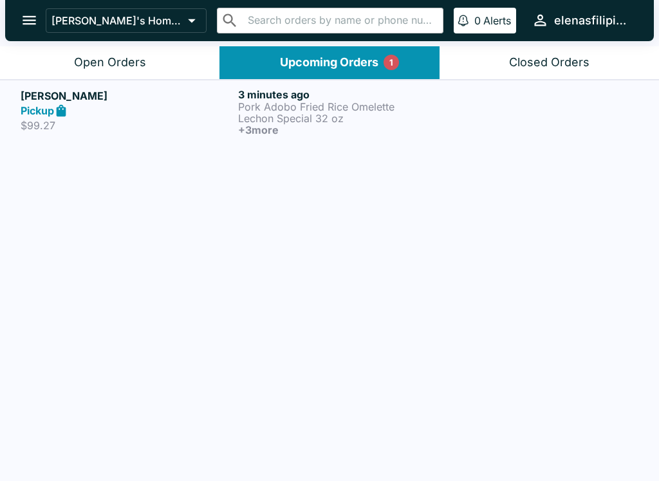
click at [107, 53] on button "Open Orders" at bounding box center [109, 62] width 219 height 33
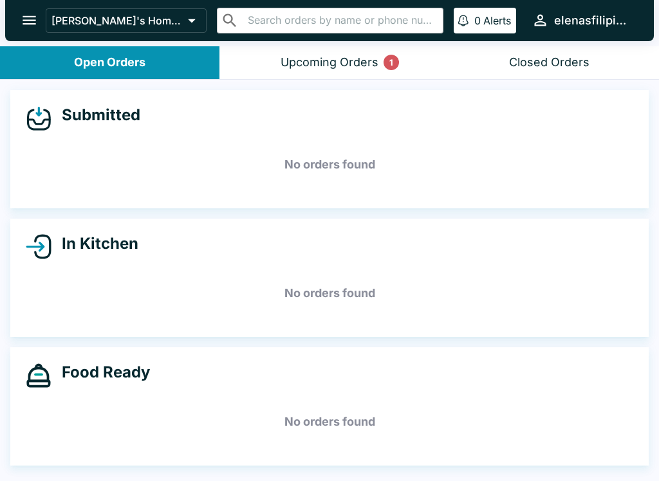
click at [363, 48] on button "Upcoming Orders 1" at bounding box center [328, 62] width 219 height 33
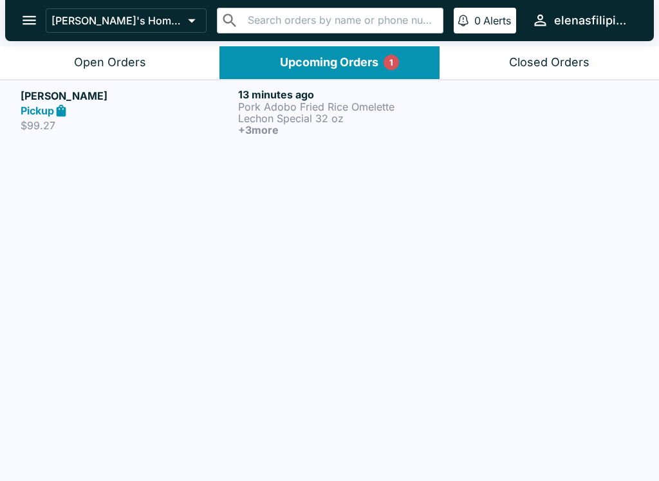
click at [284, 118] on p "Lechon Special 32 oz" at bounding box center [344, 119] width 212 height 12
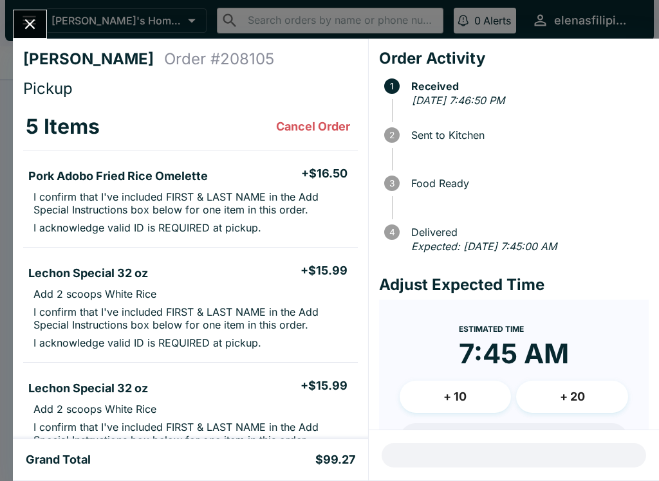
click at [28, 28] on icon "Close" at bounding box center [30, 24] width 10 height 10
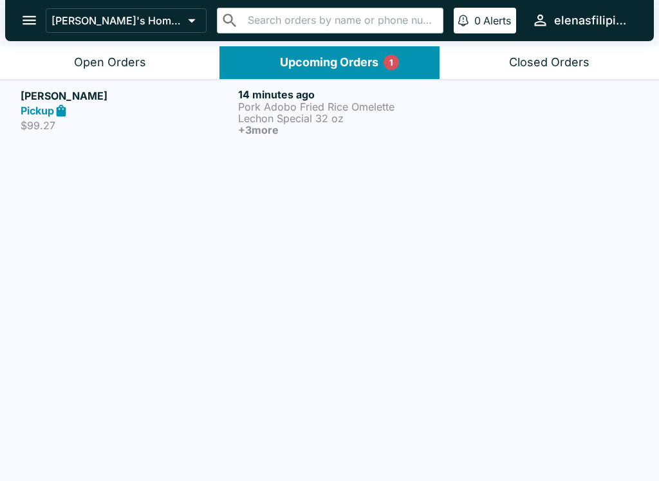
click at [101, 73] on button "Open Orders" at bounding box center [109, 62] width 219 height 33
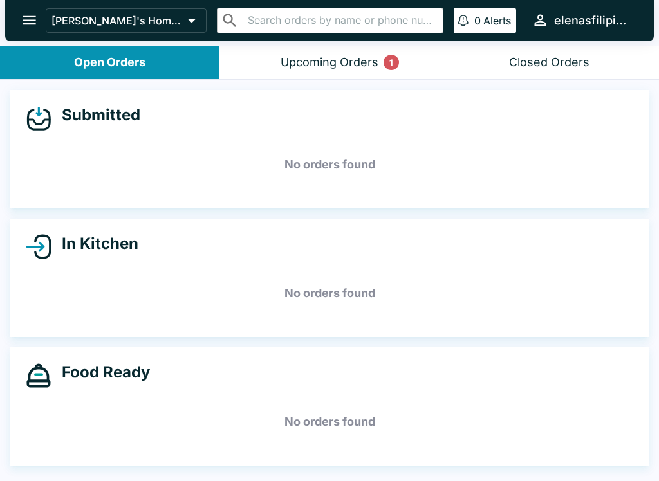
click at [25, 28] on icon "open drawer" at bounding box center [29, 20] width 17 height 17
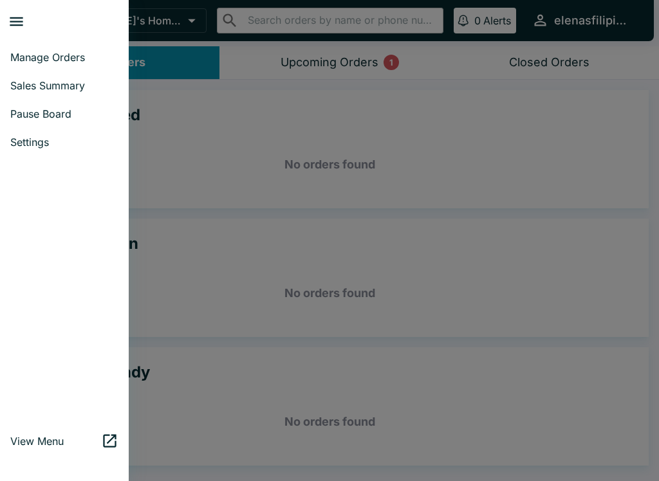
click at [65, 89] on span "Sales Summary" at bounding box center [64, 85] width 108 height 13
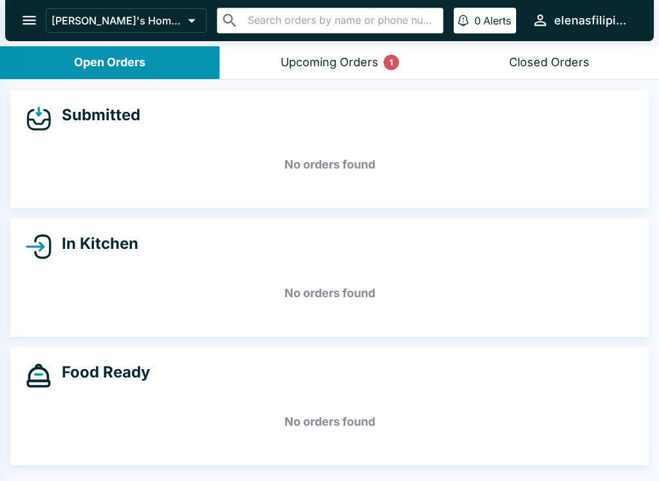
select select "03:00"
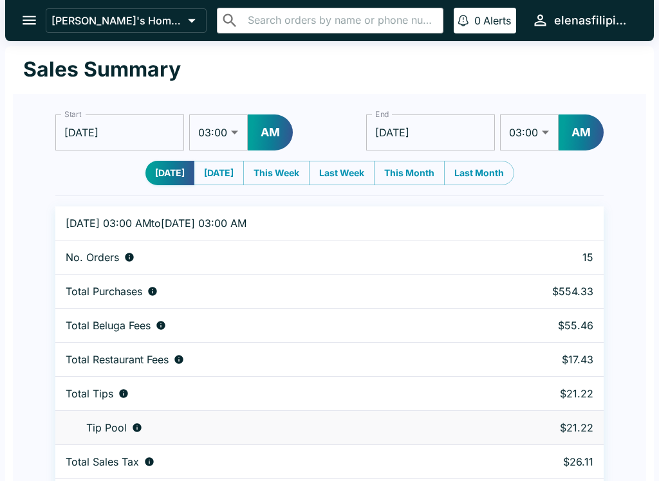
click at [21, 18] on icon "open drawer" at bounding box center [29, 20] width 17 height 17
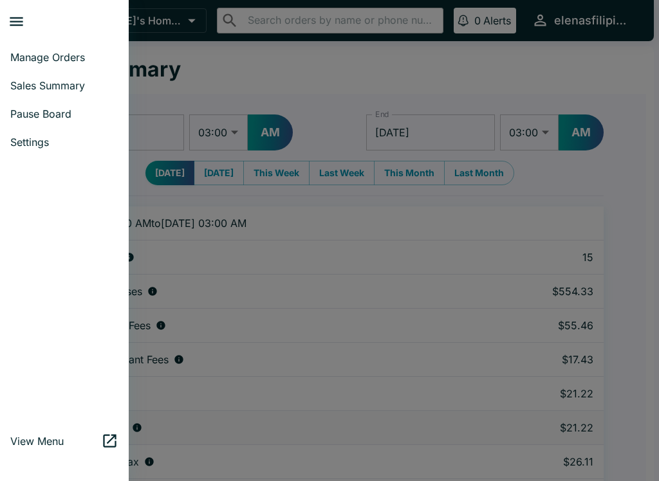
click at [62, 57] on span "Manage Orders" at bounding box center [64, 57] width 108 height 13
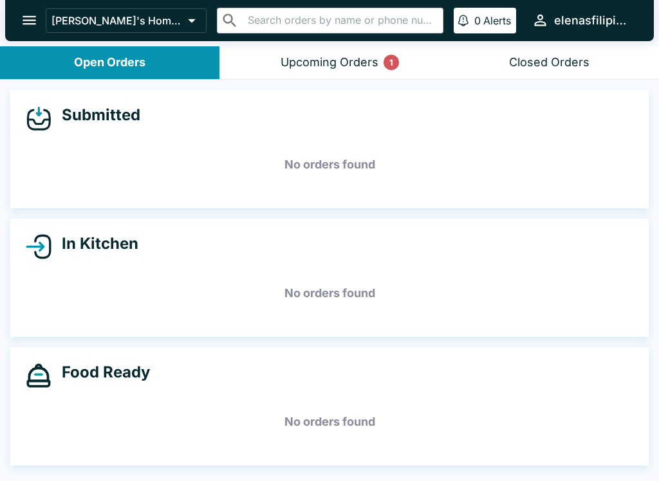
click at [523, 65] on div "Closed Orders" at bounding box center [549, 62] width 80 height 15
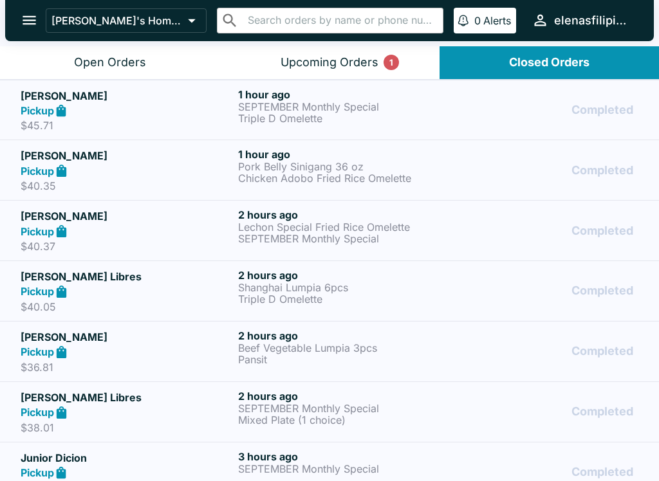
click at [102, 111] on div "Pickup" at bounding box center [127, 111] width 212 height 15
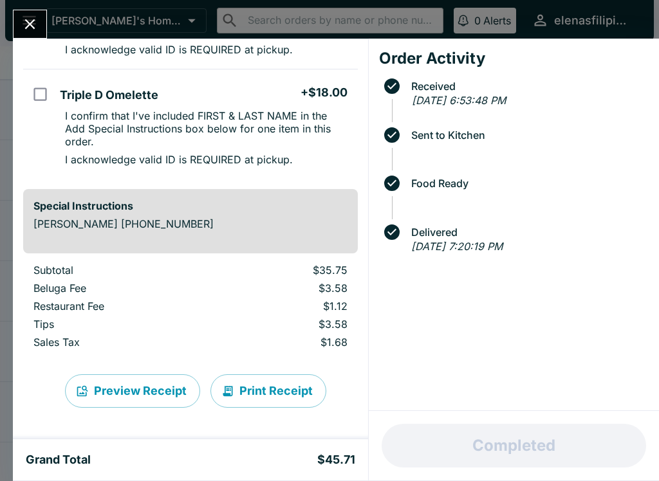
scroll to position [191, 0]
click at [20, 19] on button "Close" at bounding box center [30, 24] width 33 height 28
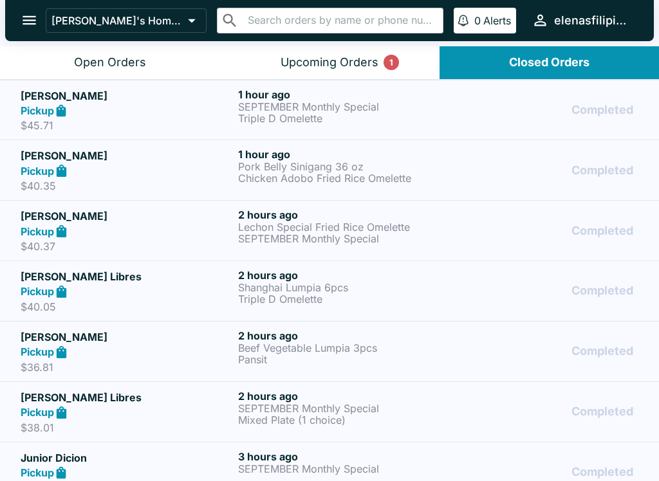
click at [279, 56] on button "Upcoming Orders 1" at bounding box center [328, 62] width 219 height 33
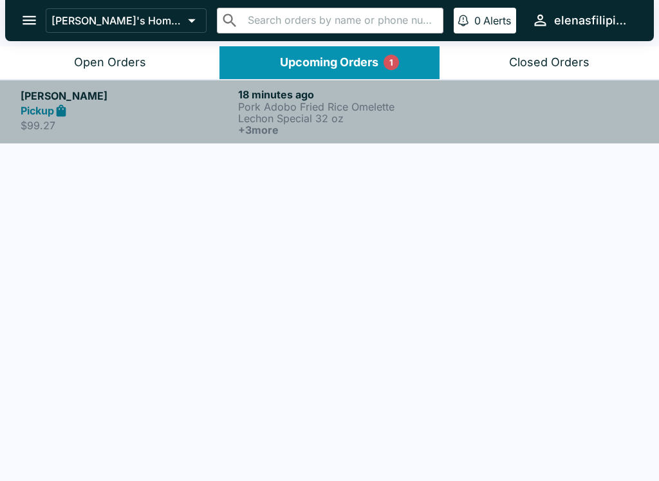
click at [288, 133] on h6 "+ 3 more" at bounding box center [344, 130] width 212 height 12
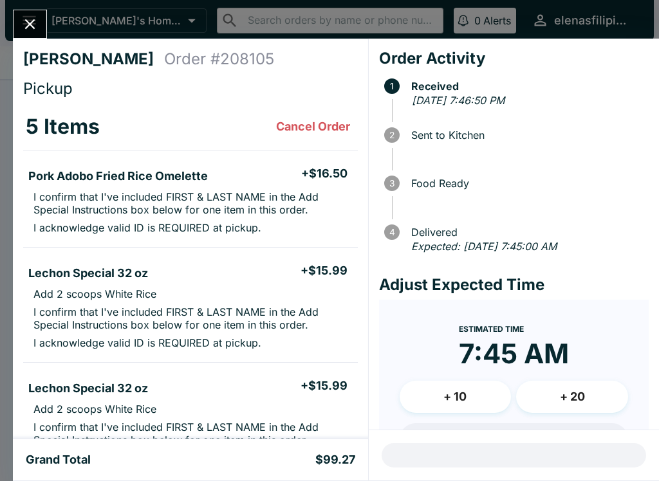
click at [25, 21] on icon "Close" at bounding box center [29, 23] width 17 height 17
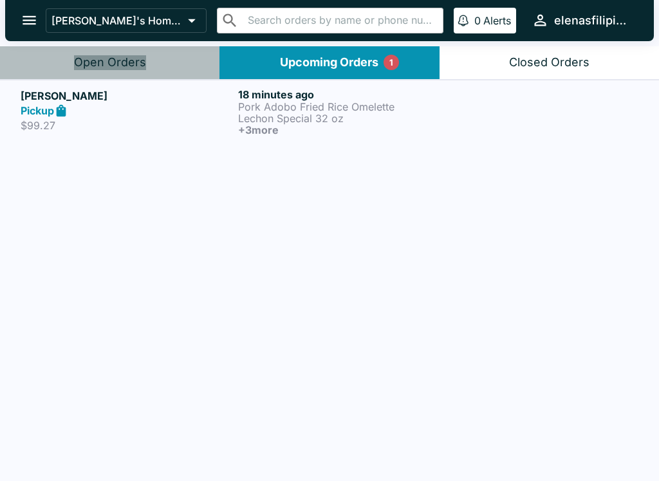
click at [115, 63] on div "Open Orders" at bounding box center [110, 62] width 72 height 15
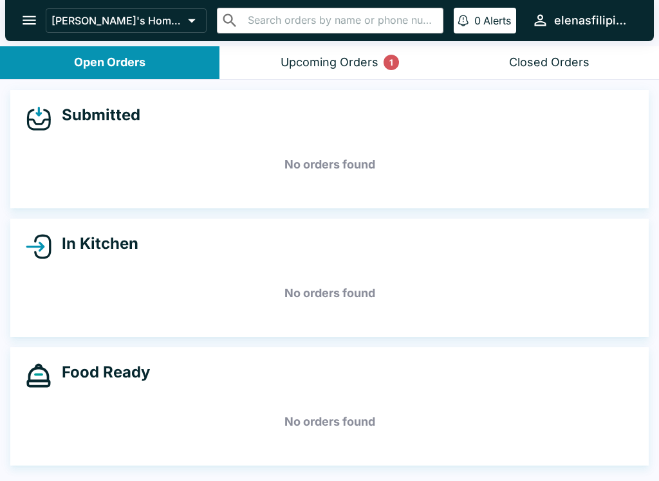
click at [222, 132] on div "Submitted No orders found" at bounding box center [329, 149] width 638 height 118
click at [328, 169] on h5 "No orders found" at bounding box center [329, 165] width 607 height 46
click at [366, 56] on div "Upcoming Orders 1" at bounding box center [330, 62] width 98 height 15
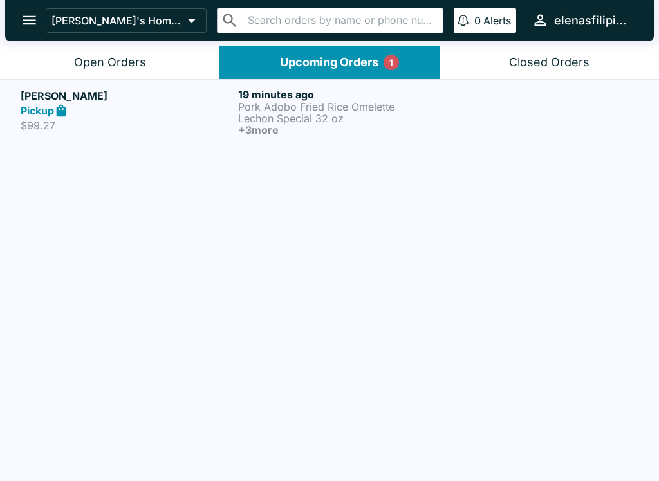
click at [292, 106] on p "Pork Adobo Fried Rice Omelette" at bounding box center [344, 107] width 212 height 12
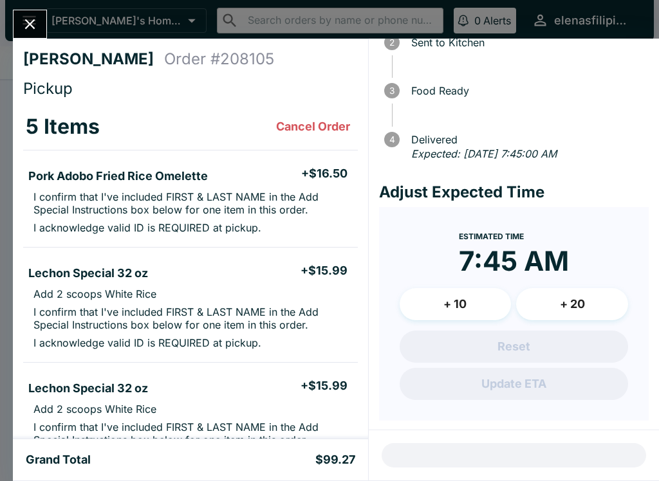
scroll to position [92, 0]
click at [36, 15] on icon "Close" at bounding box center [29, 23] width 17 height 17
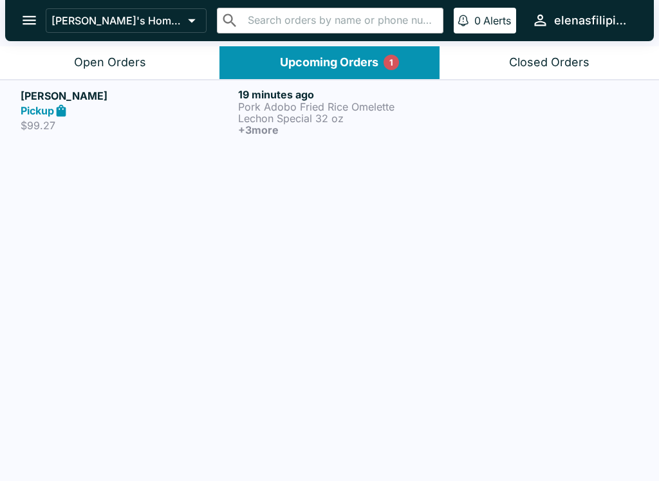
click at [35, 15] on icon "open drawer" at bounding box center [29, 20] width 17 height 17
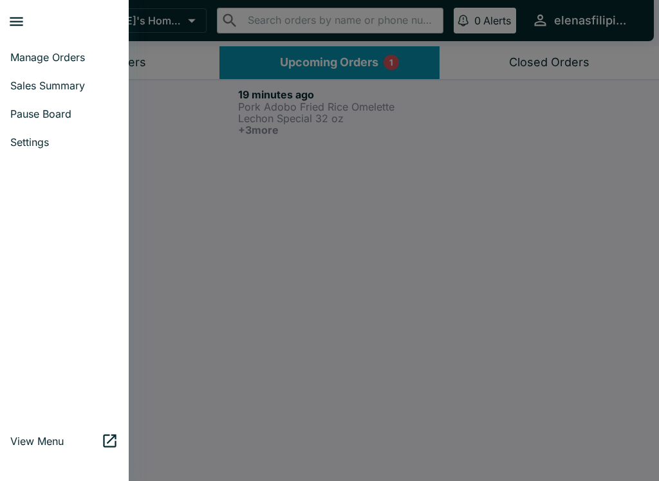
click at [28, 30] on button "close drawer" at bounding box center [16, 21] width 33 height 33
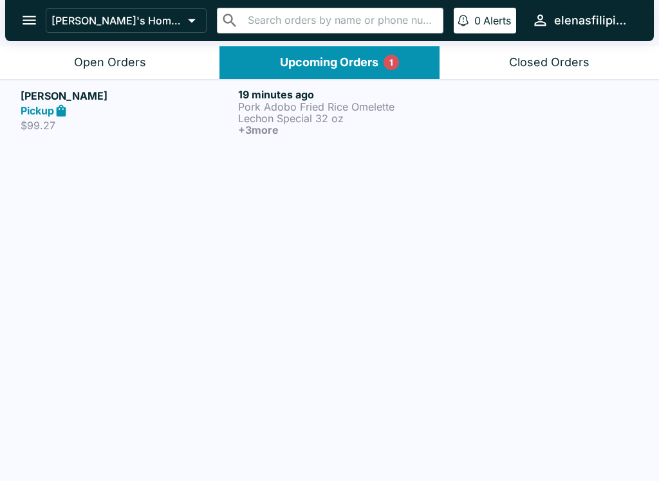
click at [85, 46] on button "Open Orders" at bounding box center [109, 62] width 219 height 33
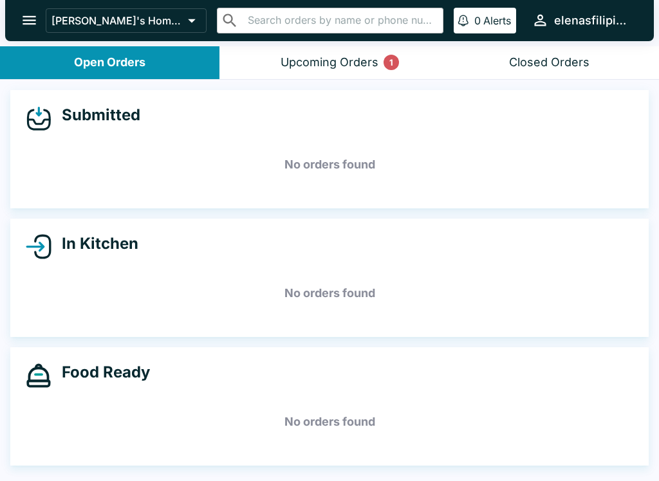
click at [555, 60] on div "Closed Orders" at bounding box center [549, 62] width 80 height 15
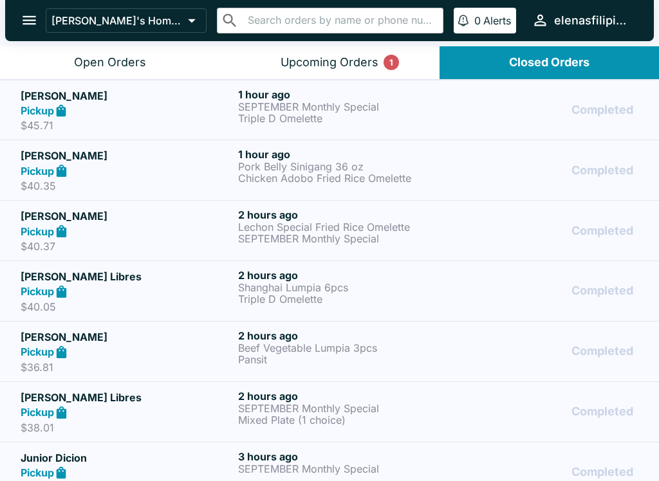
click at [310, 113] on p "Triple D Omelette" at bounding box center [344, 119] width 212 height 12
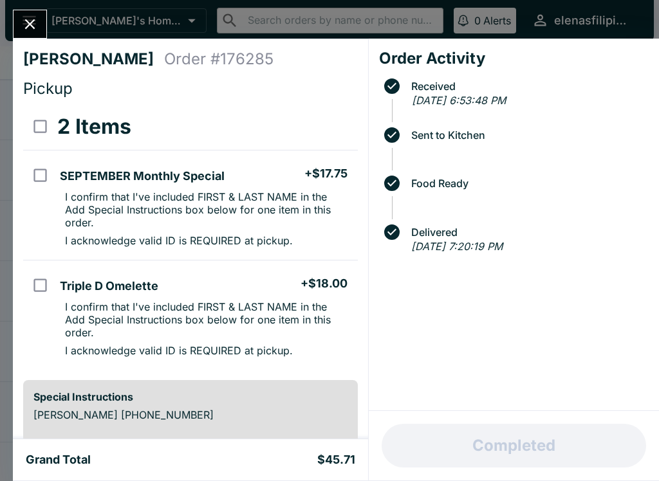
click at [64, 158] on ul "SEPTEMBER Monthly Special + $17.75 I confirm that I've included FIRST & LAST NA…" at bounding box center [206, 205] width 302 height 99
checkbox input "true"
click at [43, 128] on input "select all" at bounding box center [40, 126] width 29 height 29
checkbox input "true"
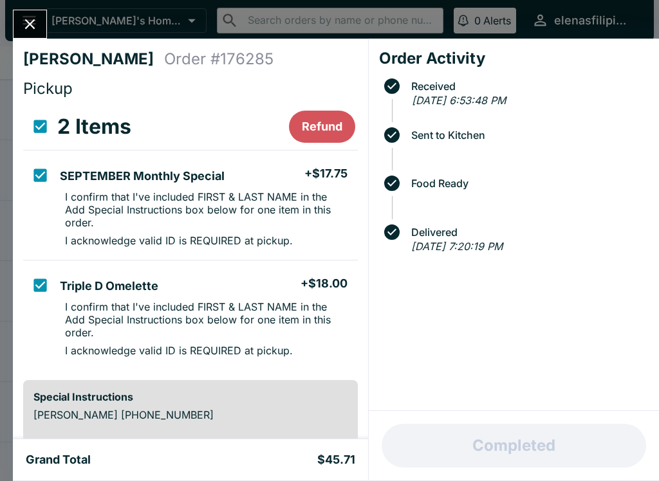
click at [32, 23] on icon "Close" at bounding box center [30, 24] width 10 height 10
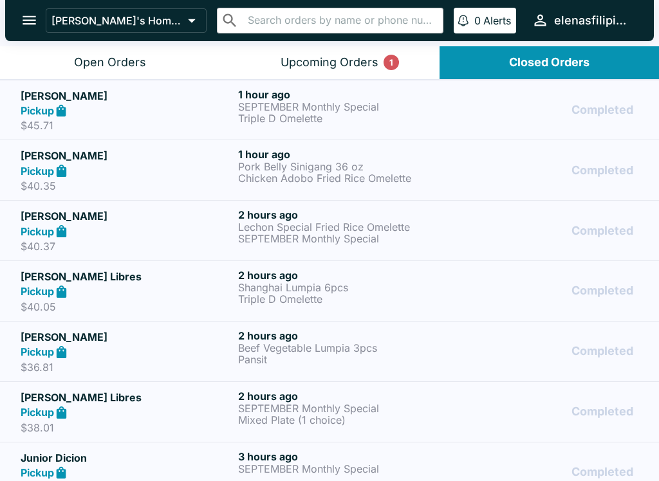
click at [123, 107] on div "Pickup" at bounding box center [127, 111] width 212 height 15
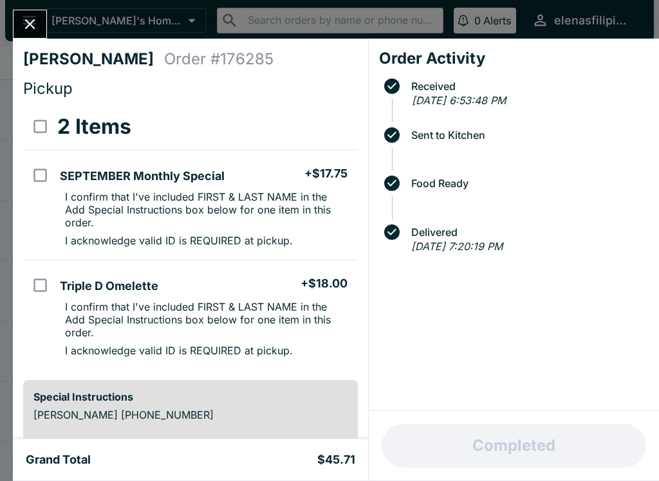
click at [24, 23] on icon "Close" at bounding box center [29, 23] width 17 height 17
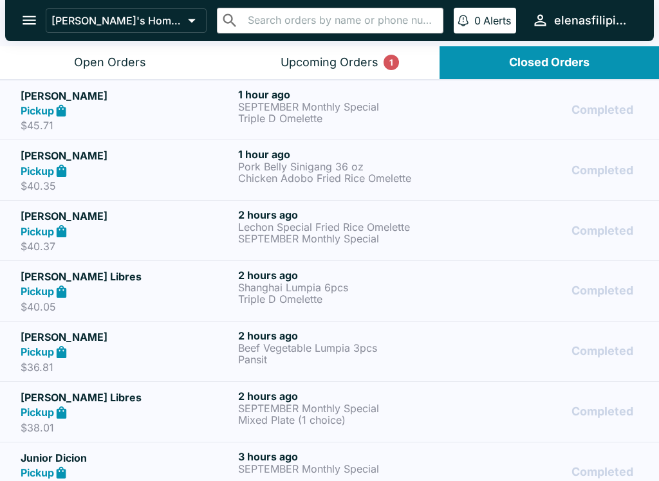
click at [117, 60] on div "Open Orders" at bounding box center [110, 62] width 72 height 15
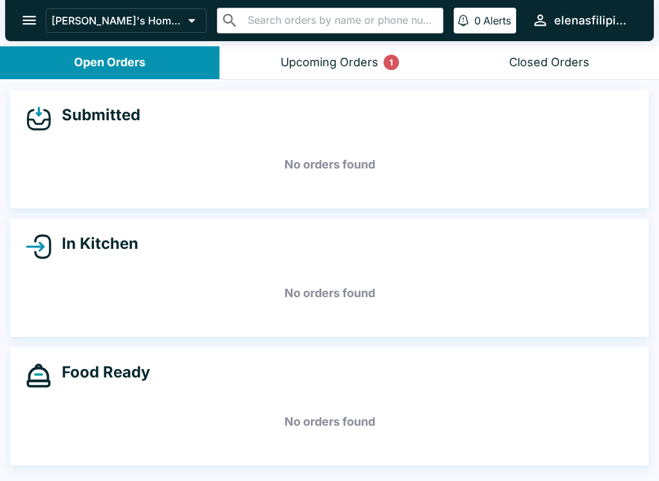
click at [332, 56] on div "Upcoming Orders 1" at bounding box center [330, 62] width 98 height 15
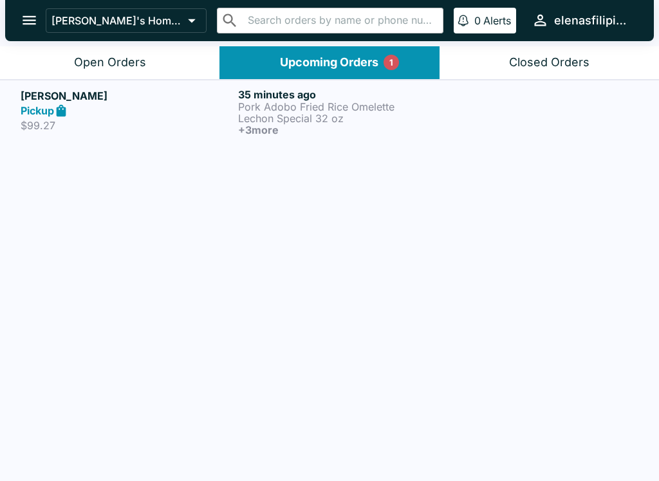
click at [275, 102] on p "Pork Adobo Fried Rice Omelette" at bounding box center [344, 107] width 212 height 12
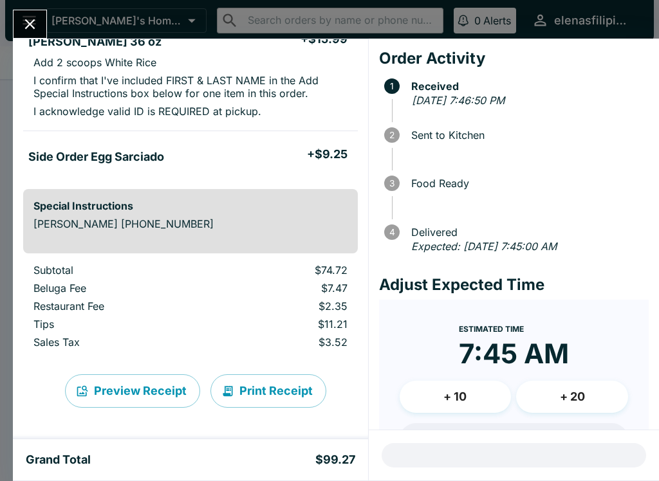
scroll to position [480, 0]
click at [20, 18] on button "Close" at bounding box center [30, 24] width 33 height 28
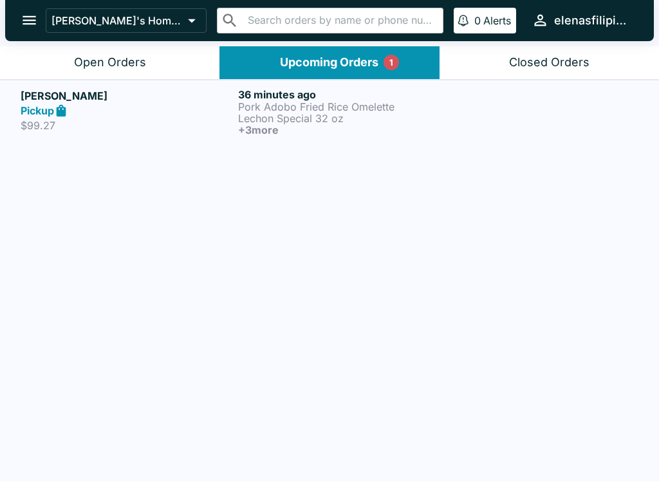
click at [85, 56] on div "Open Orders" at bounding box center [110, 62] width 72 height 15
